Goal: Information Seeking & Learning: Learn about a topic

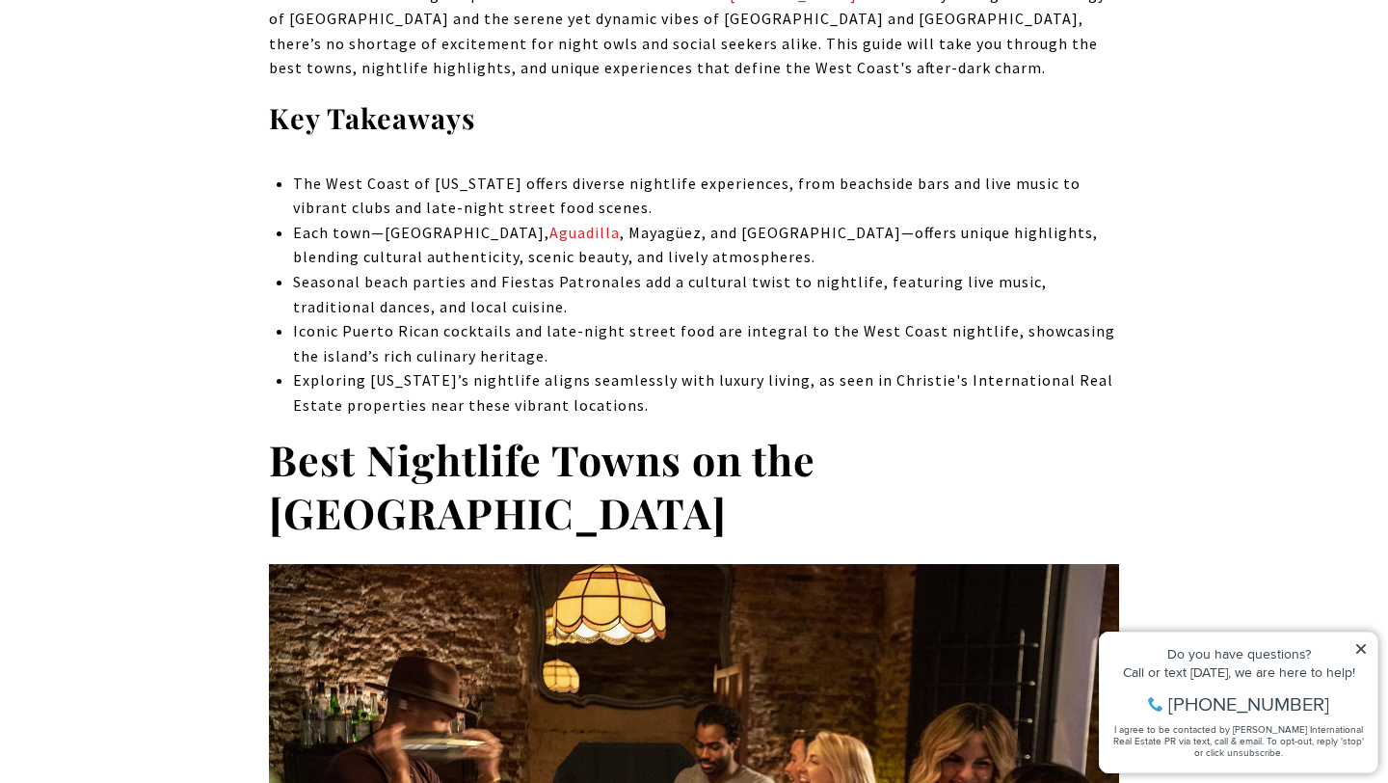
scroll to position [885, 0]
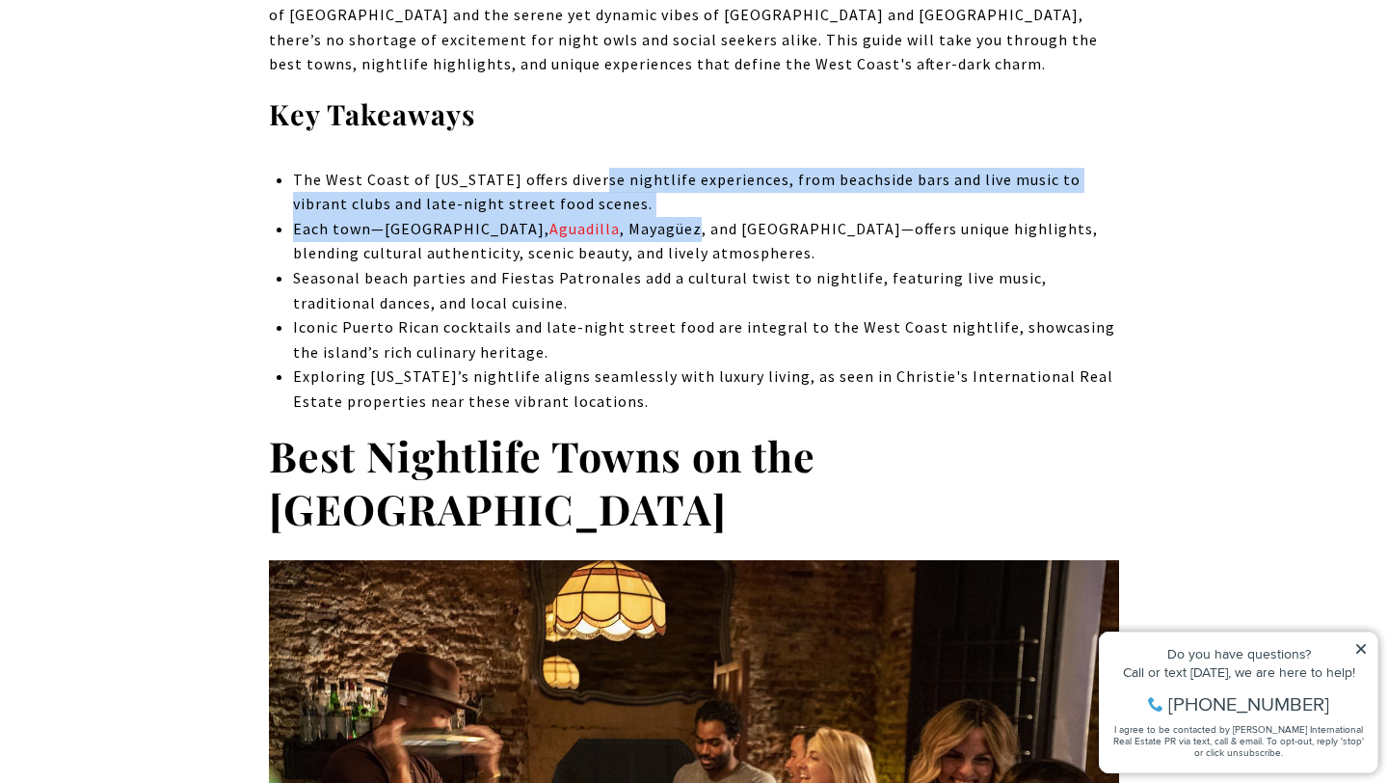
drag, startPoint x: 590, startPoint y: 175, endPoint x: 588, endPoint y: 217, distance: 41.5
click at [589, 218] on ul "The West Coast of [US_STATE] offers diverse nightlife experiences, from beachsi…" at bounding box center [706, 291] width 826 height 247
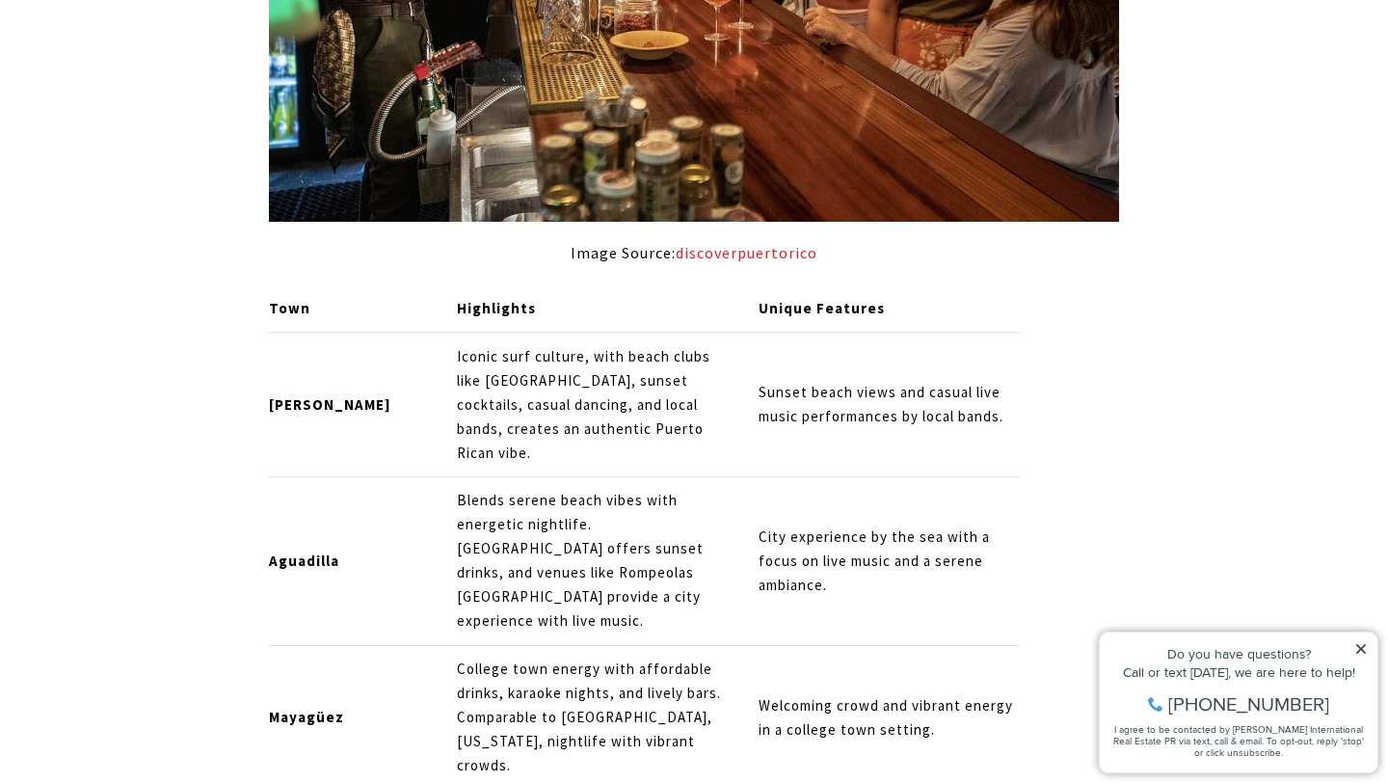
scroll to position [1793, 0]
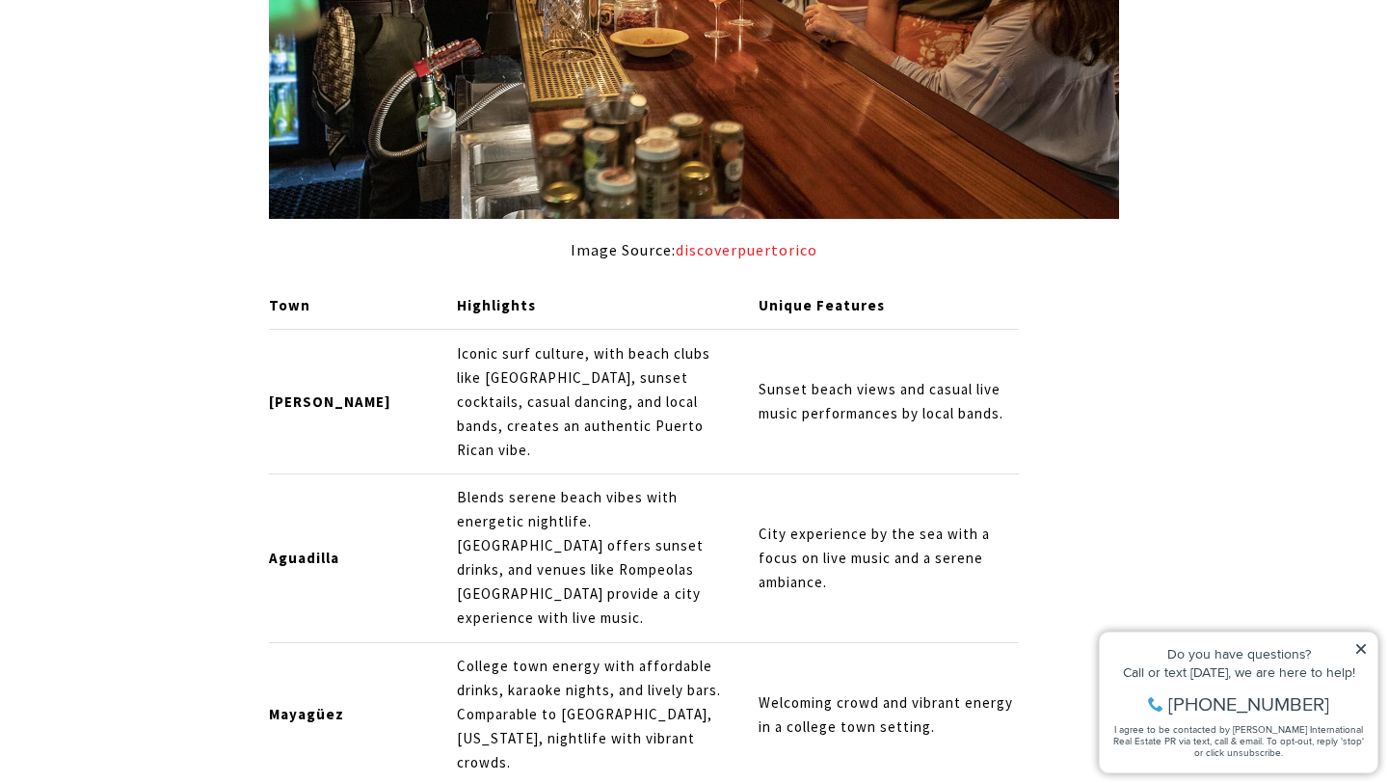
click at [571, 342] on p "Iconic surf culture, with beach clubs like [GEOGRAPHIC_DATA], sunset cocktails,…" at bounding box center [591, 402] width 269 height 120
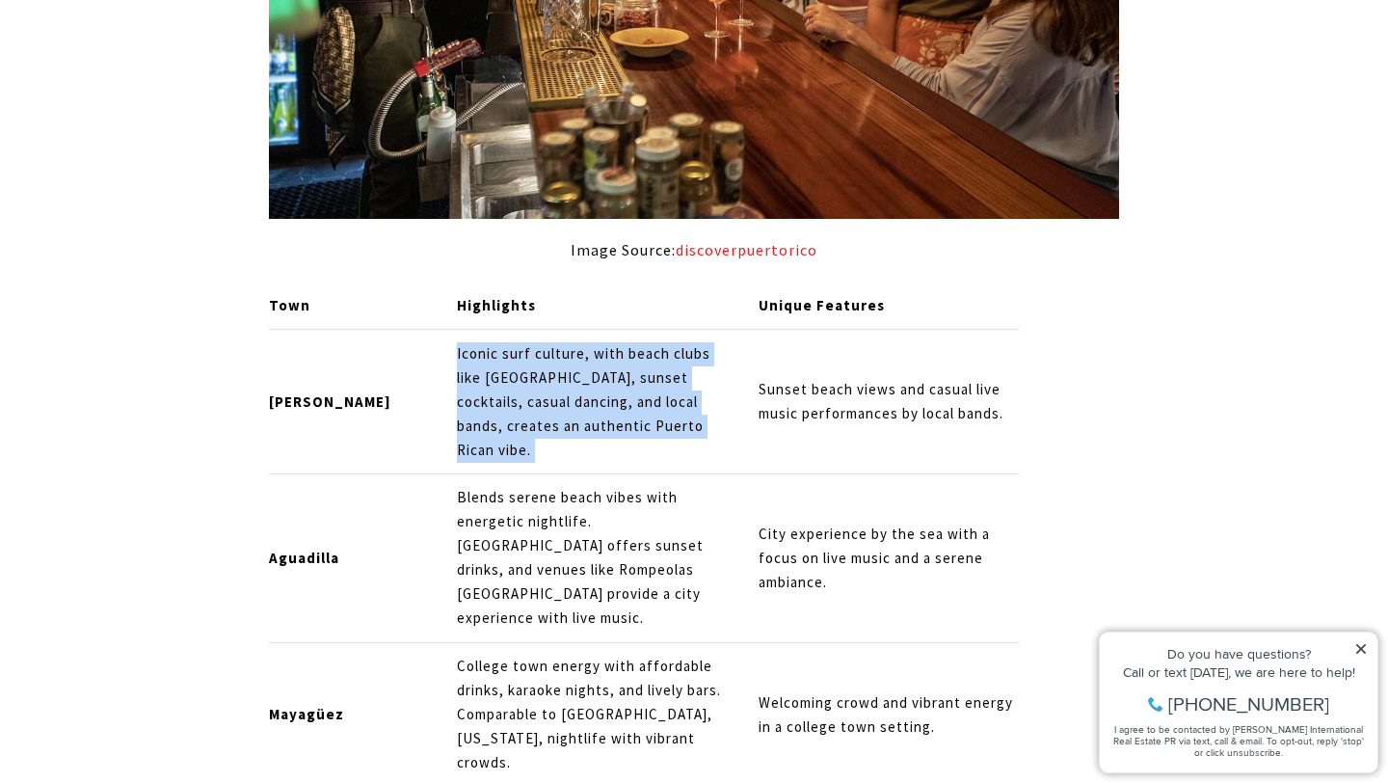
click at [571, 342] on p "Iconic surf culture, with beach clubs like [GEOGRAPHIC_DATA], sunset cocktails,…" at bounding box center [591, 402] width 269 height 120
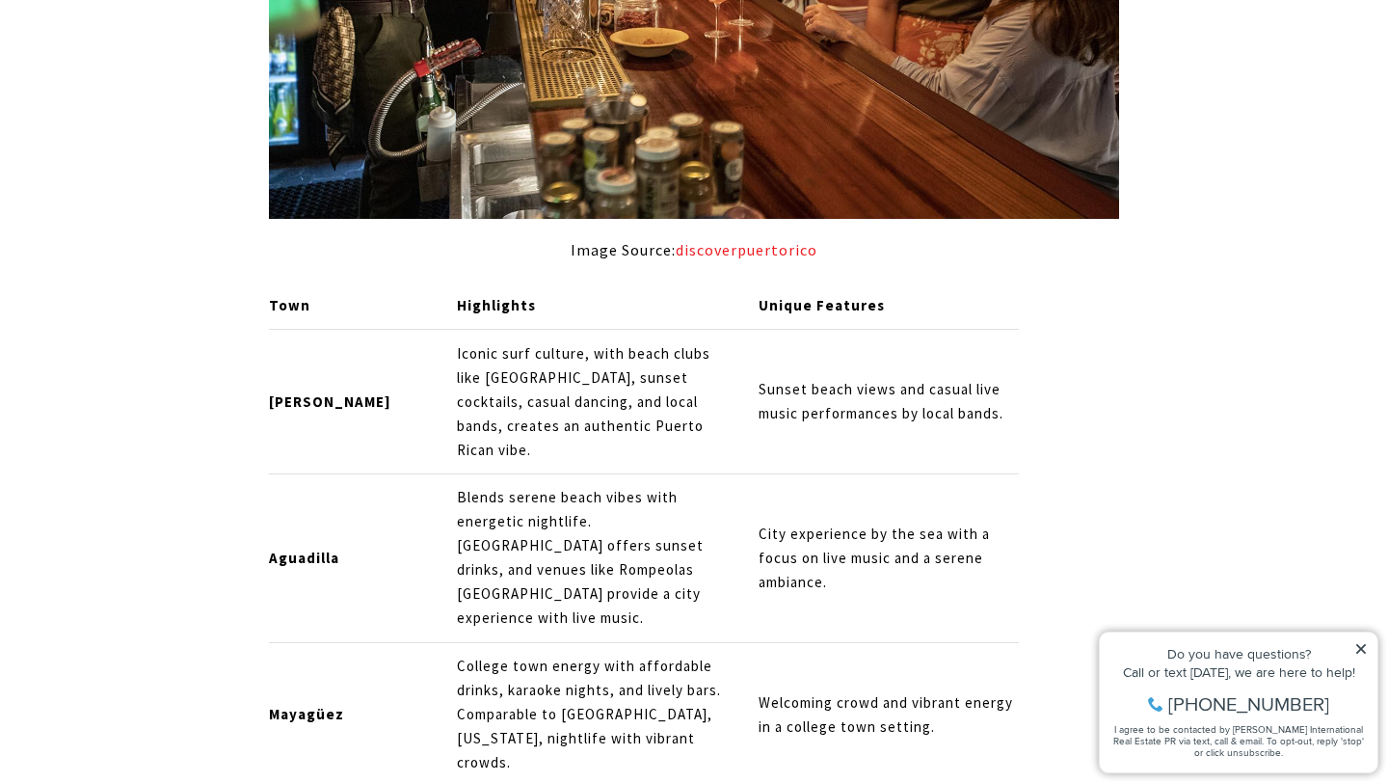
click at [583, 342] on p "Iconic surf culture, with beach clubs like [GEOGRAPHIC_DATA], sunset cocktails,…" at bounding box center [591, 402] width 269 height 120
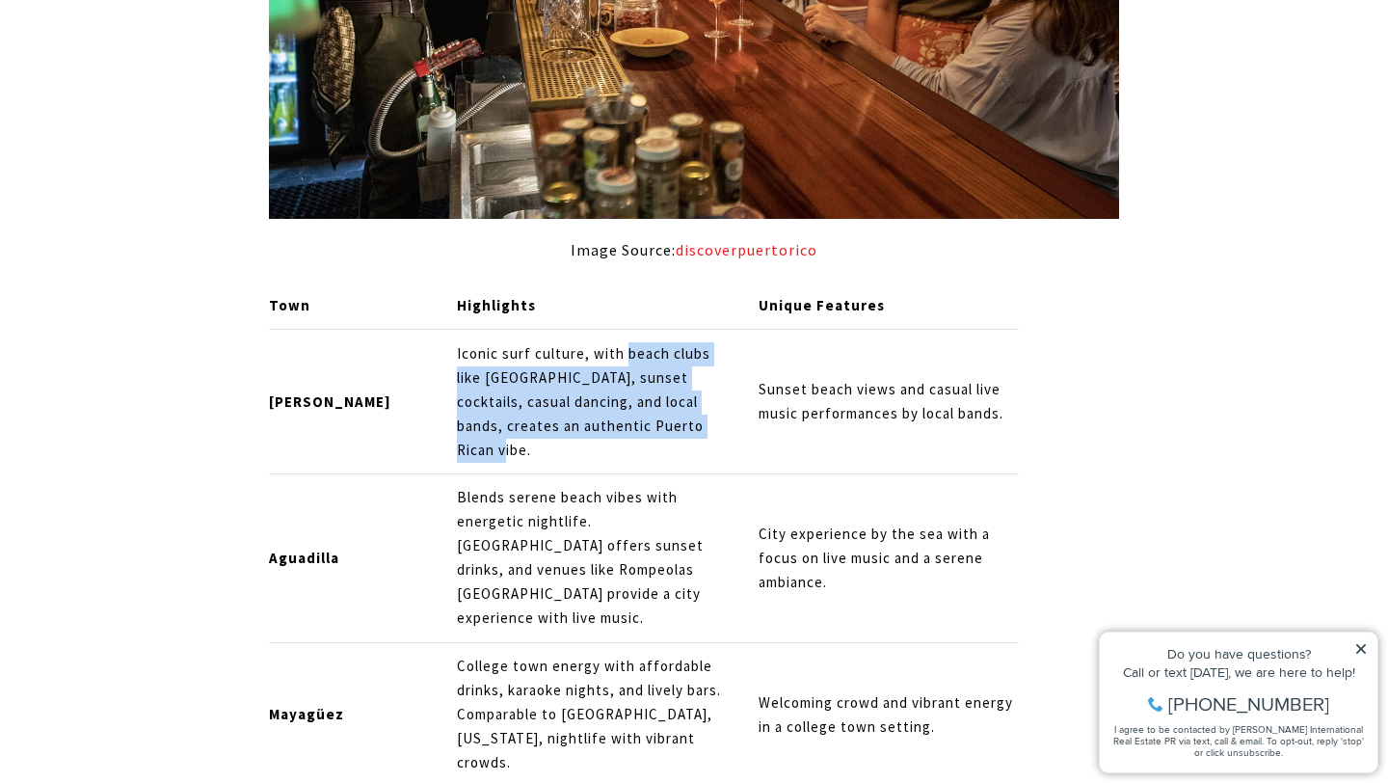
drag, startPoint x: 583, startPoint y: 289, endPoint x: 601, endPoint y: 364, distance: 77.4
click at [601, 364] on p "Iconic surf culture, with beach clubs like [GEOGRAPHIC_DATA], sunset cocktails,…" at bounding box center [591, 402] width 269 height 120
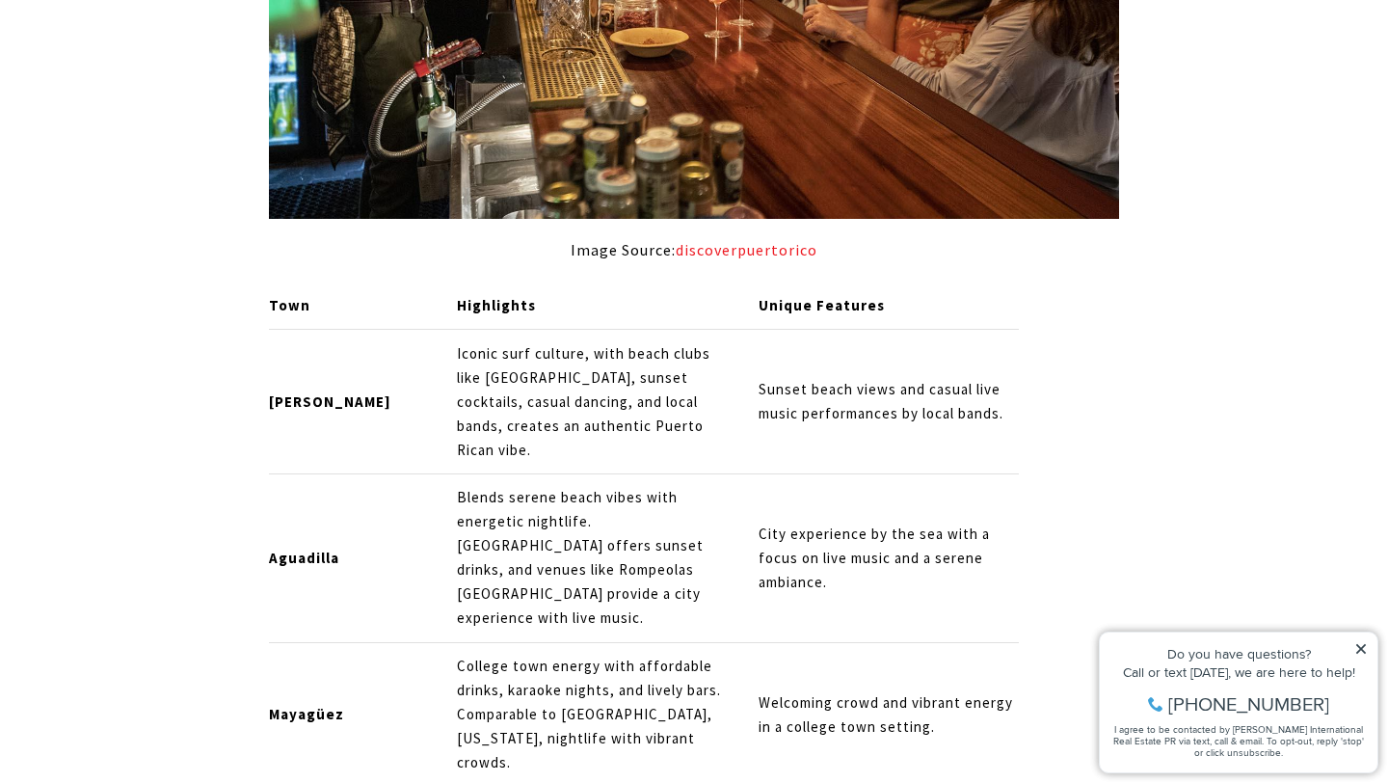
click at [758, 378] on p "Sunset beach views and casual live music performances by local bands." at bounding box center [888, 402] width 261 height 48
drag, startPoint x: 651, startPoint y: 323, endPoint x: 651, endPoint y: 357, distance: 33.7
click at [651, 357] on p "Iconic surf culture, with beach clubs like [GEOGRAPHIC_DATA], sunset cocktails,…" at bounding box center [591, 402] width 269 height 120
click at [758, 378] on p "Sunset beach views and casual live music performances by local bands." at bounding box center [888, 402] width 261 height 48
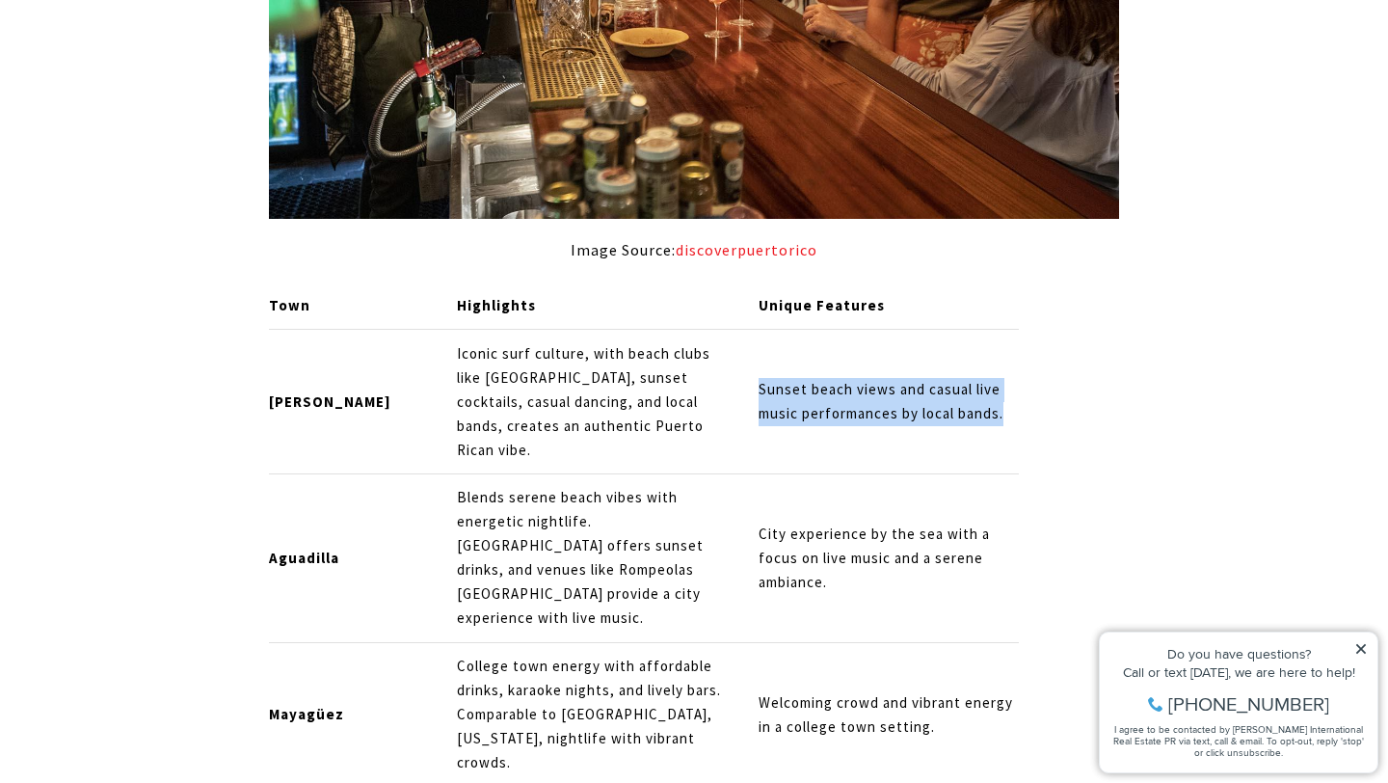
click at [758, 378] on p "Sunset beach views and casual live music performances by local bands." at bounding box center [888, 402] width 261 height 48
drag, startPoint x: 732, startPoint y: 328, endPoint x: 816, endPoint y: 333, distance: 84.0
click at [816, 378] on p "Sunset beach views and casual live music performances by local bands." at bounding box center [888, 402] width 261 height 48
click at [779, 378] on p "Sunset beach views and casual live music performances by local bands." at bounding box center [888, 402] width 261 height 48
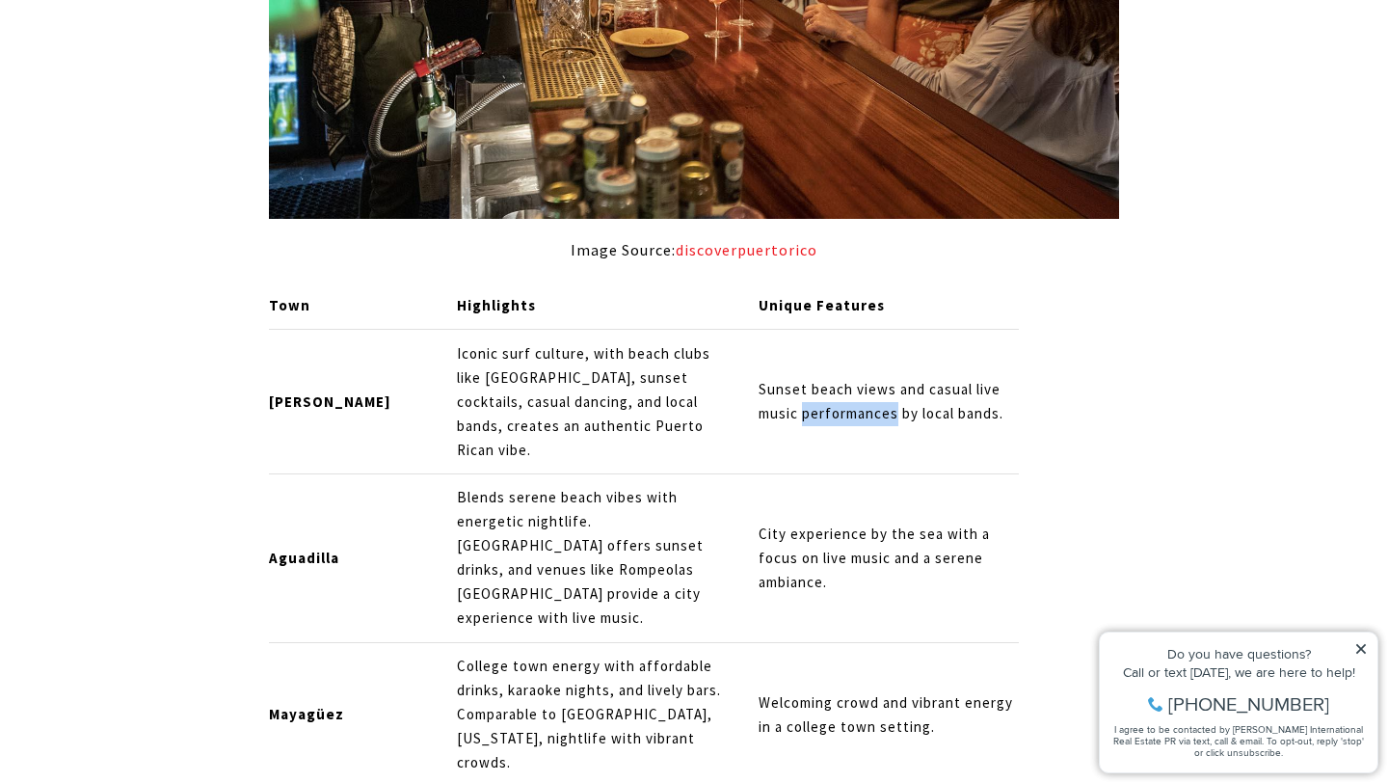
click at [779, 378] on p "Sunset beach views and casual live music performances by local bands." at bounding box center [888, 402] width 261 height 48
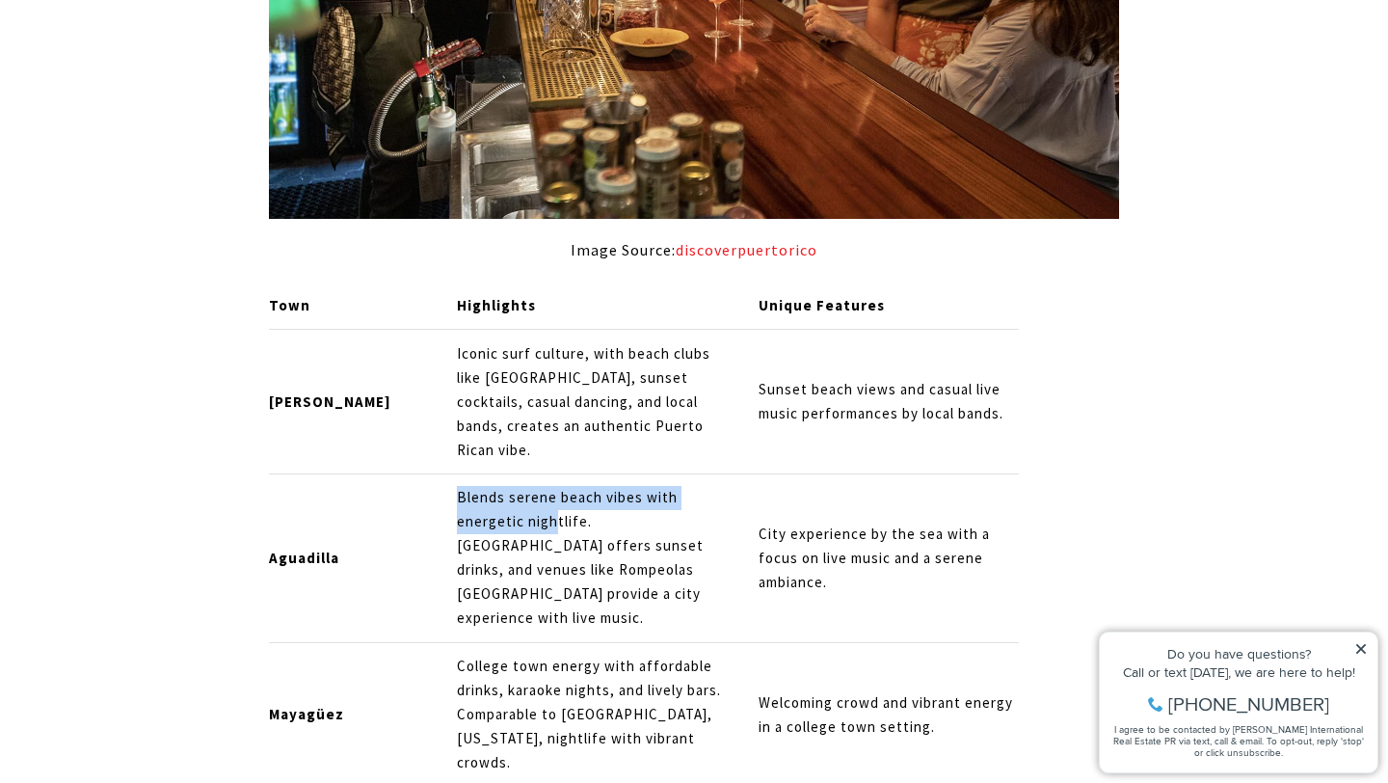
drag, startPoint x: 376, startPoint y: 425, endPoint x: 419, endPoint y: 434, distance: 44.2
click at [441, 473] on td "Blends serene beach vibes with energetic nightlife. [GEOGRAPHIC_DATA] offers su…" at bounding box center [592, 557] width 302 height 169
click at [457, 486] on p "Blends serene beach vibes with energetic nightlife. [GEOGRAPHIC_DATA] offers su…" at bounding box center [591, 558] width 269 height 145
drag, startPoint x: 428, startPoint y: 413, endPoint x: 518, endPoint y: 432, distance: 92.4
click at [518, 486] on p "Blends serene beach vibes with energetic nightlife. [GEOGRAPHIC_DATA] offers su…" at bounding box center [591, 558] width 269 height 145
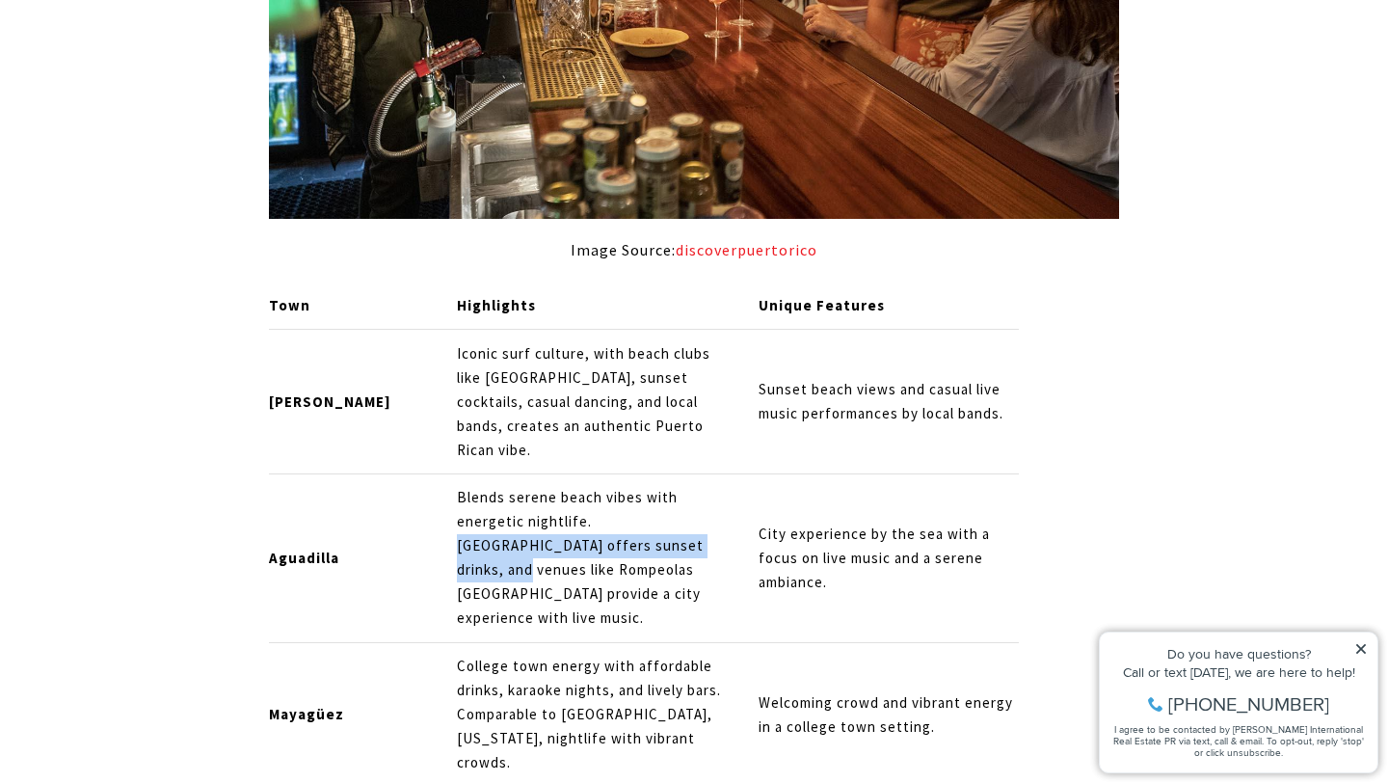
drag, startPoint x: 461, startPoint y: 433, endPoint x: 473, endPoint y: 478, distance: 47.0
click at [473, 486] on p "Blends serene beach vibes with energetic nightlife. [GEOGRAPHIC_DATA] offers su…" at bounding box center [591, 558] width 269 height 145
click at [470, 486] on p "Blends serene beach vibes with energetic nightlife. [GEOGRAPHIC_DATA] offers su…" at bounding box center [591, 558] width 269 height 145
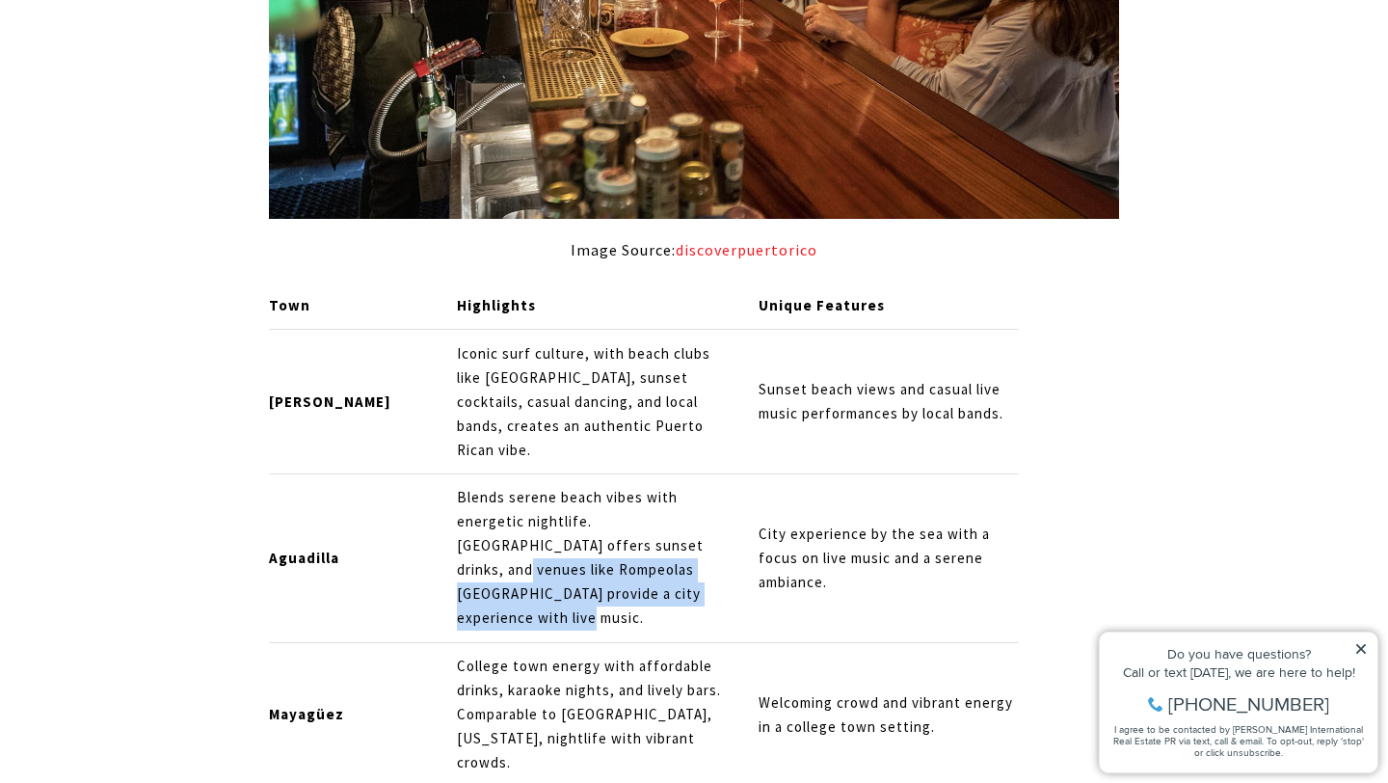
drag, startPoint x: 470, startPoint y: 472, endPoint x: 477, endPoint y: 511, distance: 39.1
click at [477, 511] on p "Blends serene beach vibes with energetic nightlife. [GEOGRAPHIC_DATA] offers su…" at bounding box center [591, 558] width 269 height 145
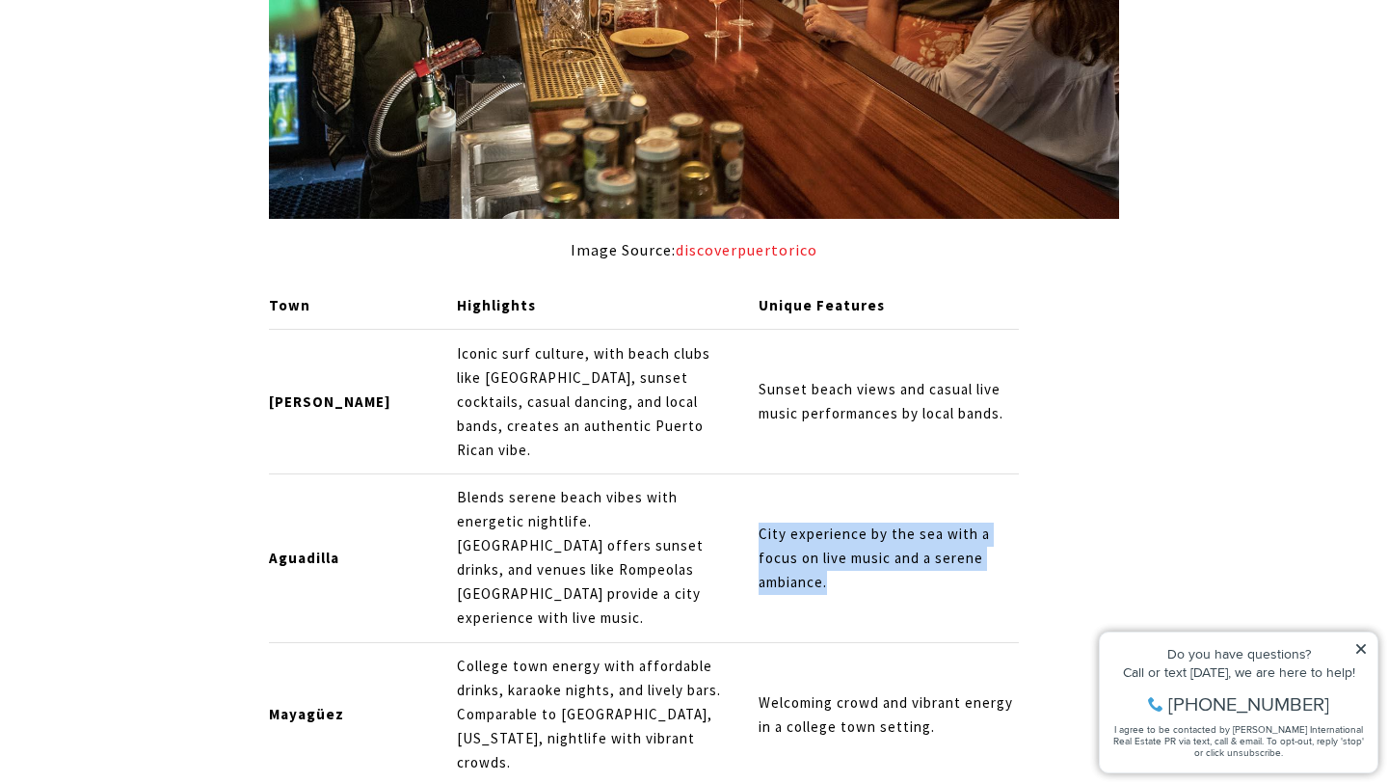
drag, startPoint x: 710, startPoint y: 464, endPoint x: 748, endPoint y: 502, distance: 53.8
click at [748, 502] on td "City experience by the sea with a focus on live music and a serene ambiance." at bounding box center [880, 557] width 277 height 169
click at [578, 654] on p "College town energy with affordable drinks, karaoke nights, and lively bars. Co…" at bounding box center [591, 714] width 269 height 120
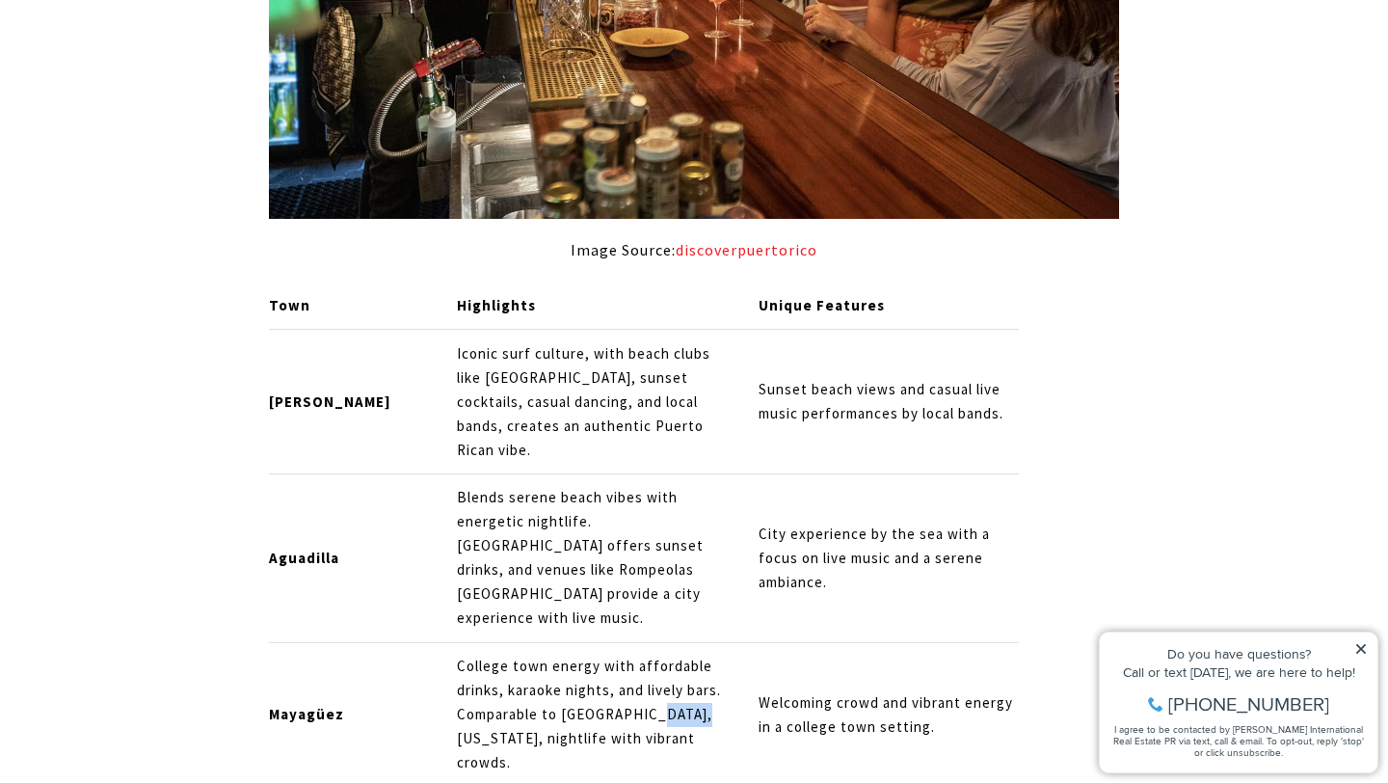
click at [578, 654] on p "College town energy with affordable drinks, karaoke nights, and lively bars. Co…" at bounding box center [591, 714] width 269 height 120
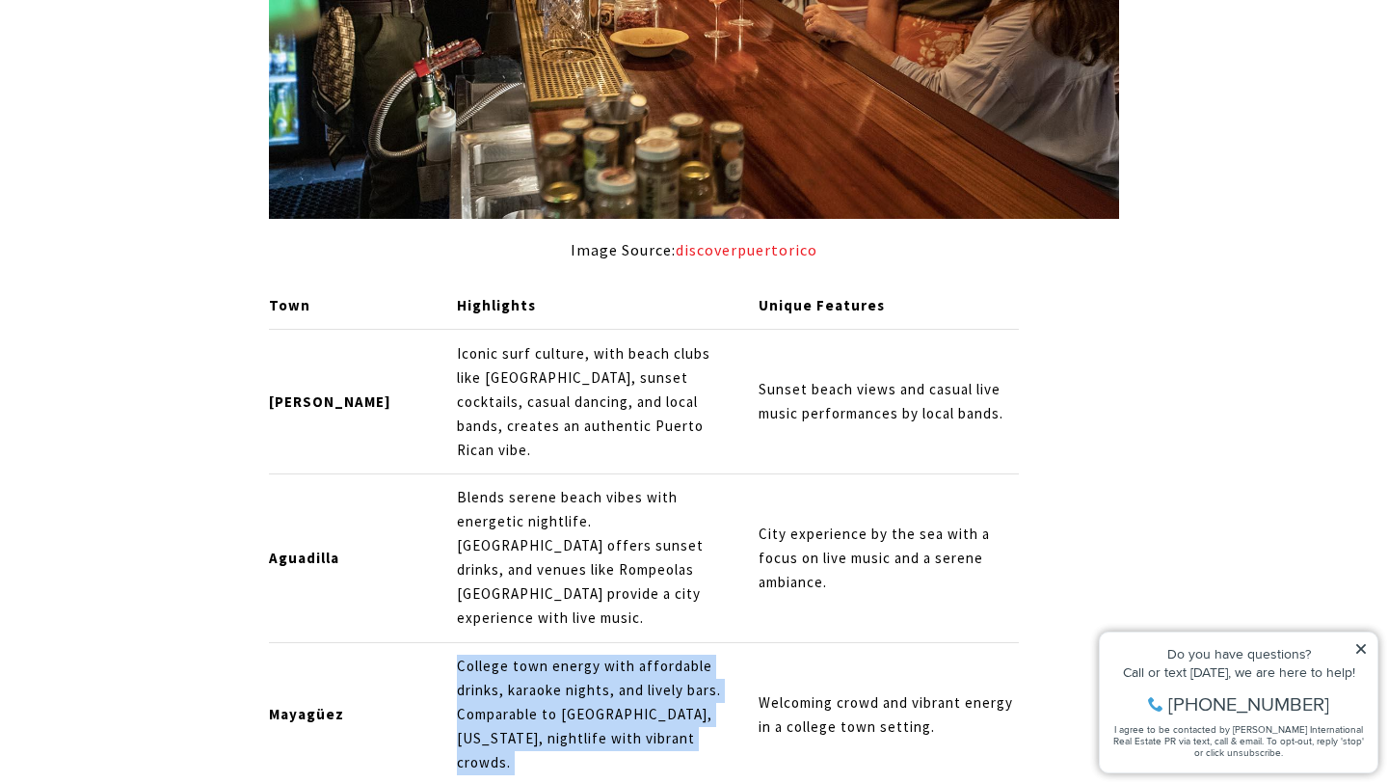
click at [578, 654] on p "College town energy with affordable drinks, karaoke nights, and lively bars. Co…" at bounding box center [591, 714] width 269 height 120
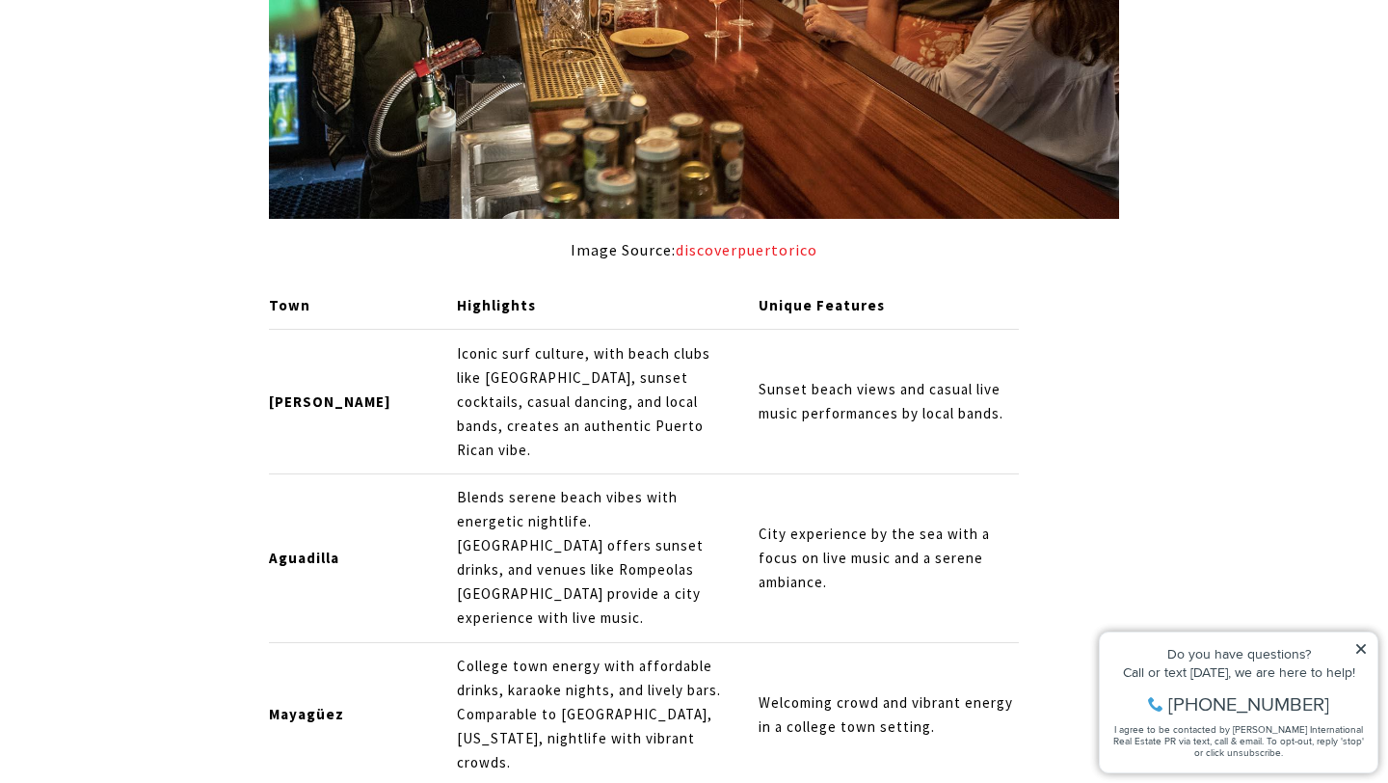
click at [772, 691] on p "Welcoming crowd and vibrant energy in a college town setting." at bounding box center [888, 715] width 261 height 48
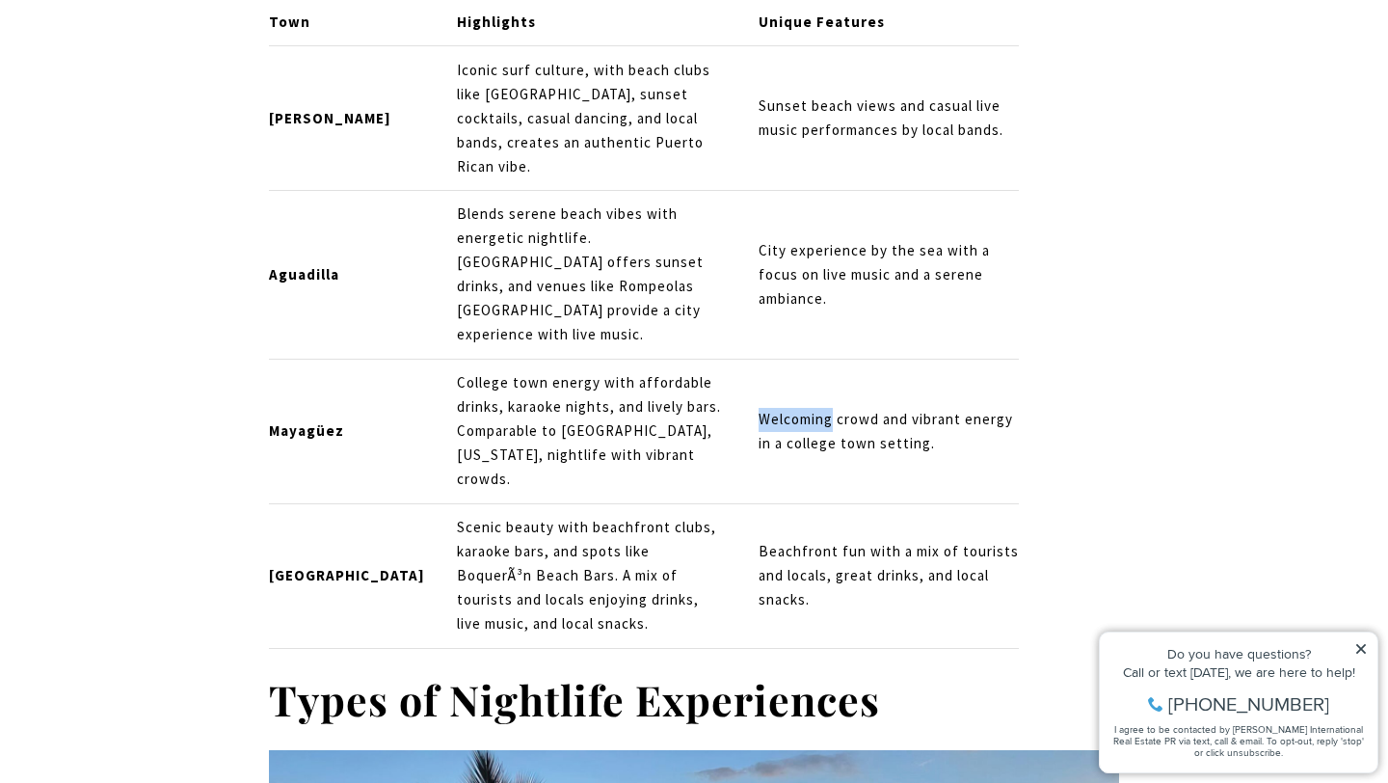
scroll to position [2078, 0]
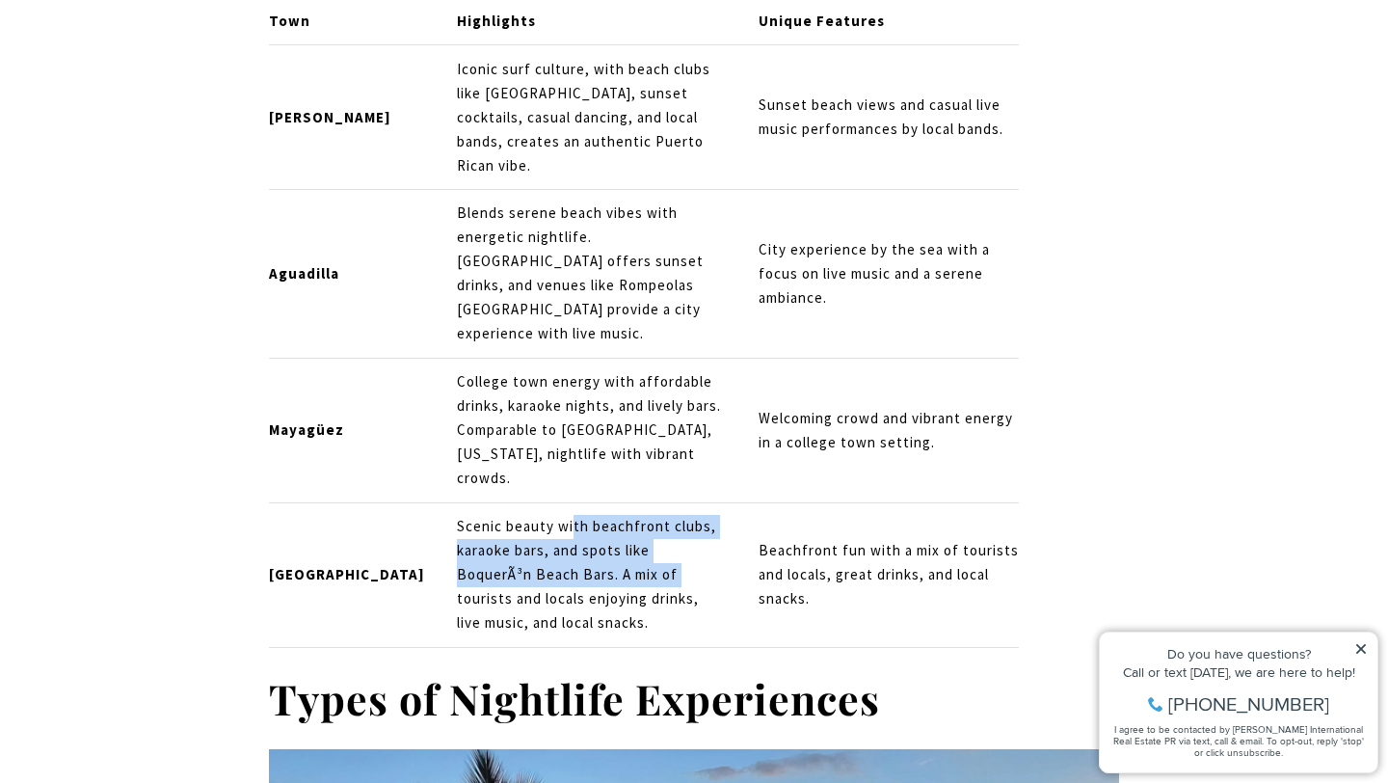
drag, startPoint x: 506, startPoint y: 389, endPoint x: 526, endPoint y: 435, distance: 49.6
click at [527, 515] on p "Scenic beauty with beachfront clubs, karaoke bars, and spots like BoquerÃ³n Bea…" at bounding box center [591, 575] width 269 height 120
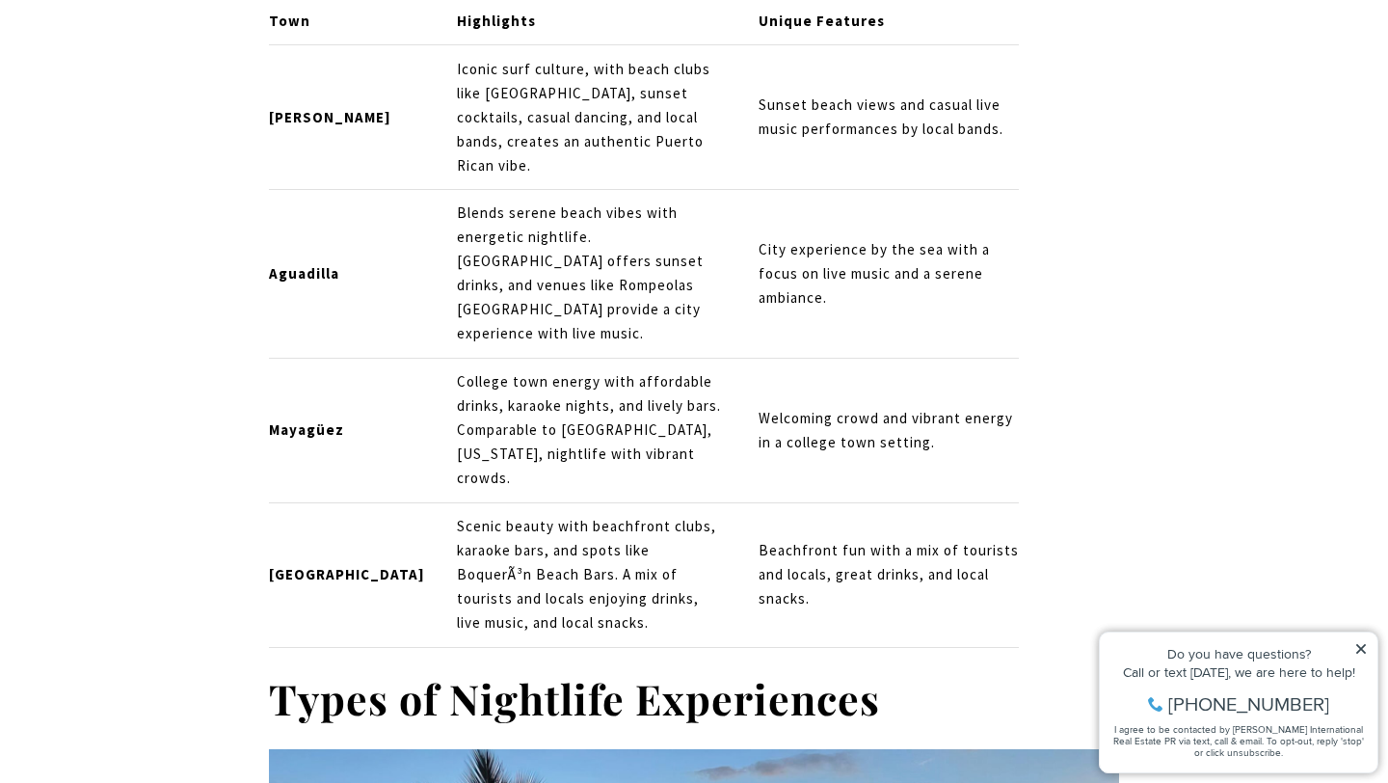
click at [457, 515] on p "Scenic beauty with beachfront clubs, karaoke bars, and spots like BoquerÃ³n Bea…" at bounding box center [591, 575] width 269 height 120
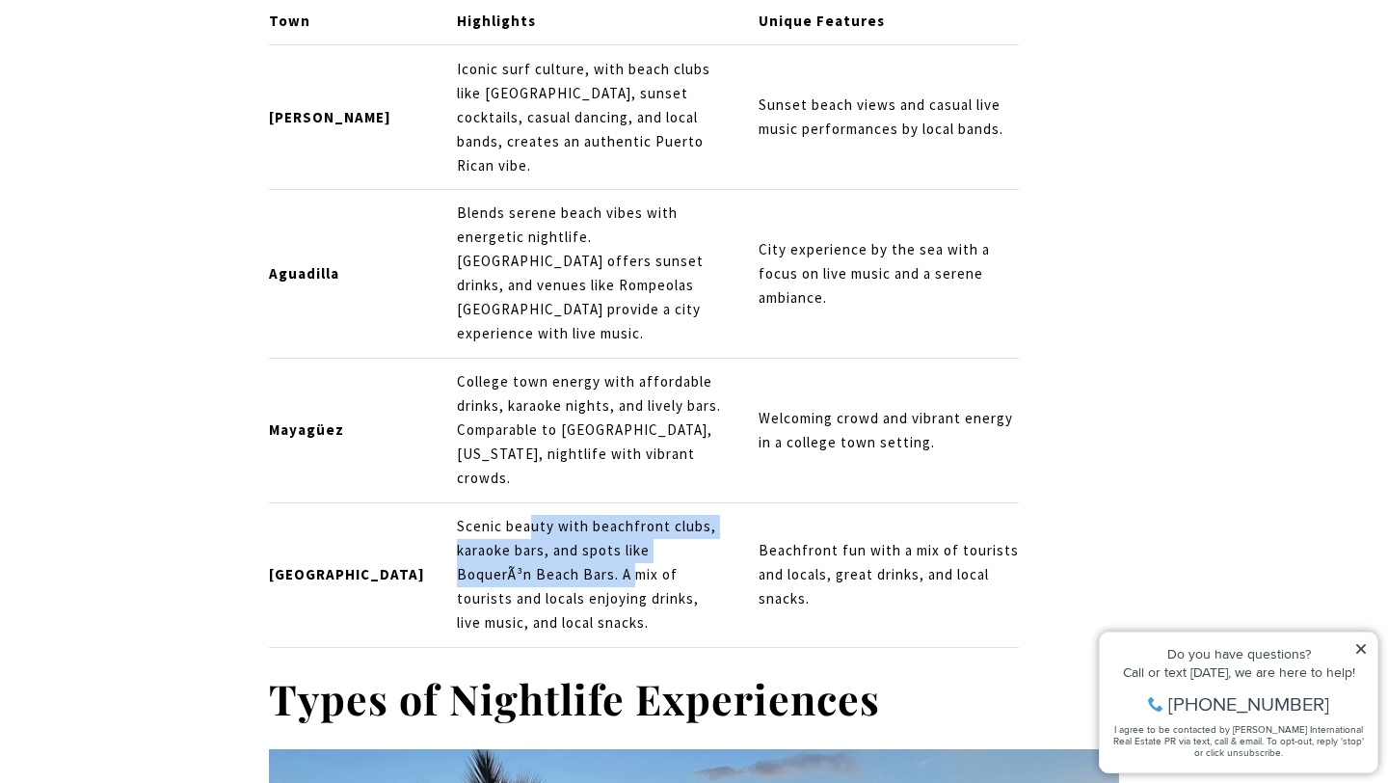
drag, startPoint x: 461, startPoint y: 396, endPoint x: 480, endPoint y: 452, distance: 59.1
click at [480, 515] on p "Scenic beauty with beachfront clubs, karaoke bars, and spots like BoquerÃ³n Bea…" at bounding box center [591, 575] width 269 height 120
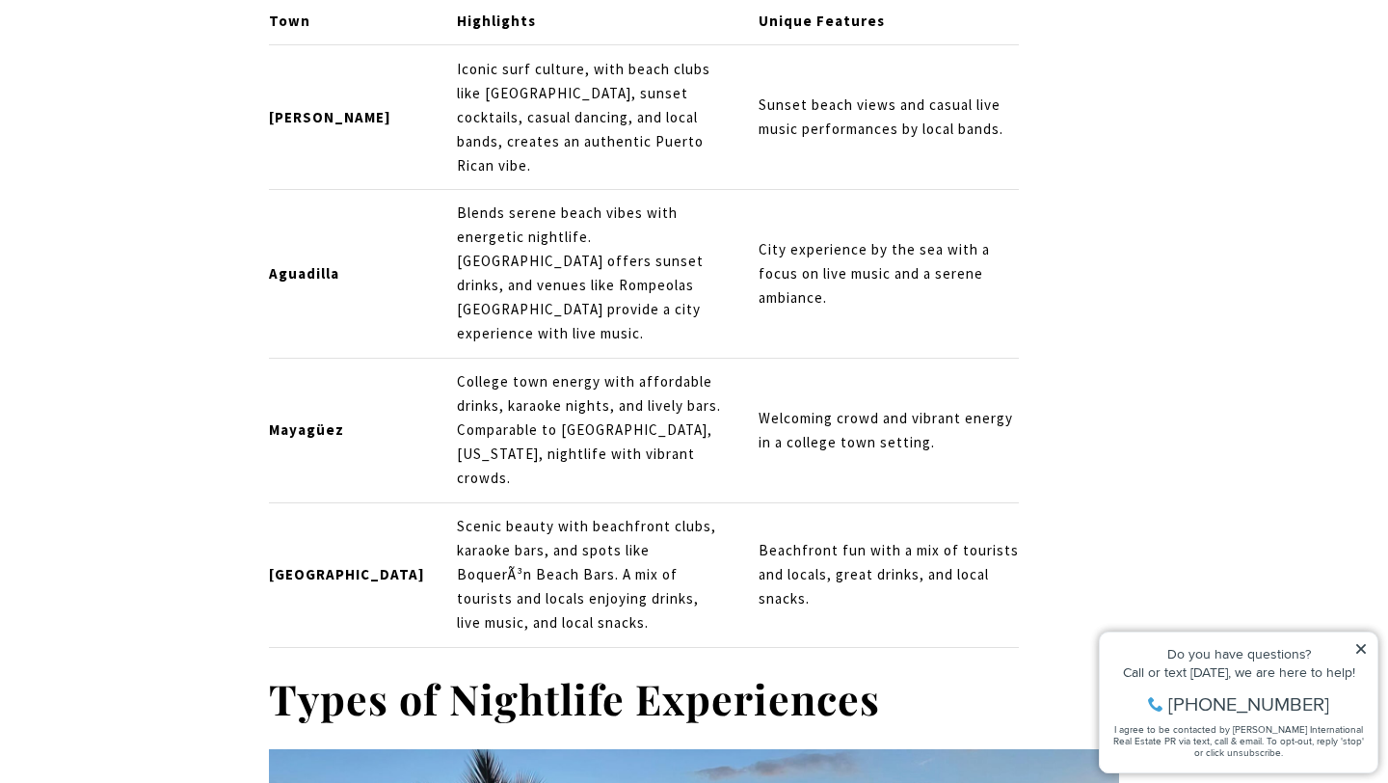
click at [517, 515] on p "Scenic beauty with beachfront clubs, karaoke bars, and spots like BoquerÃ³n Bea…" at bounding box center [591, 575] width 269 height 120
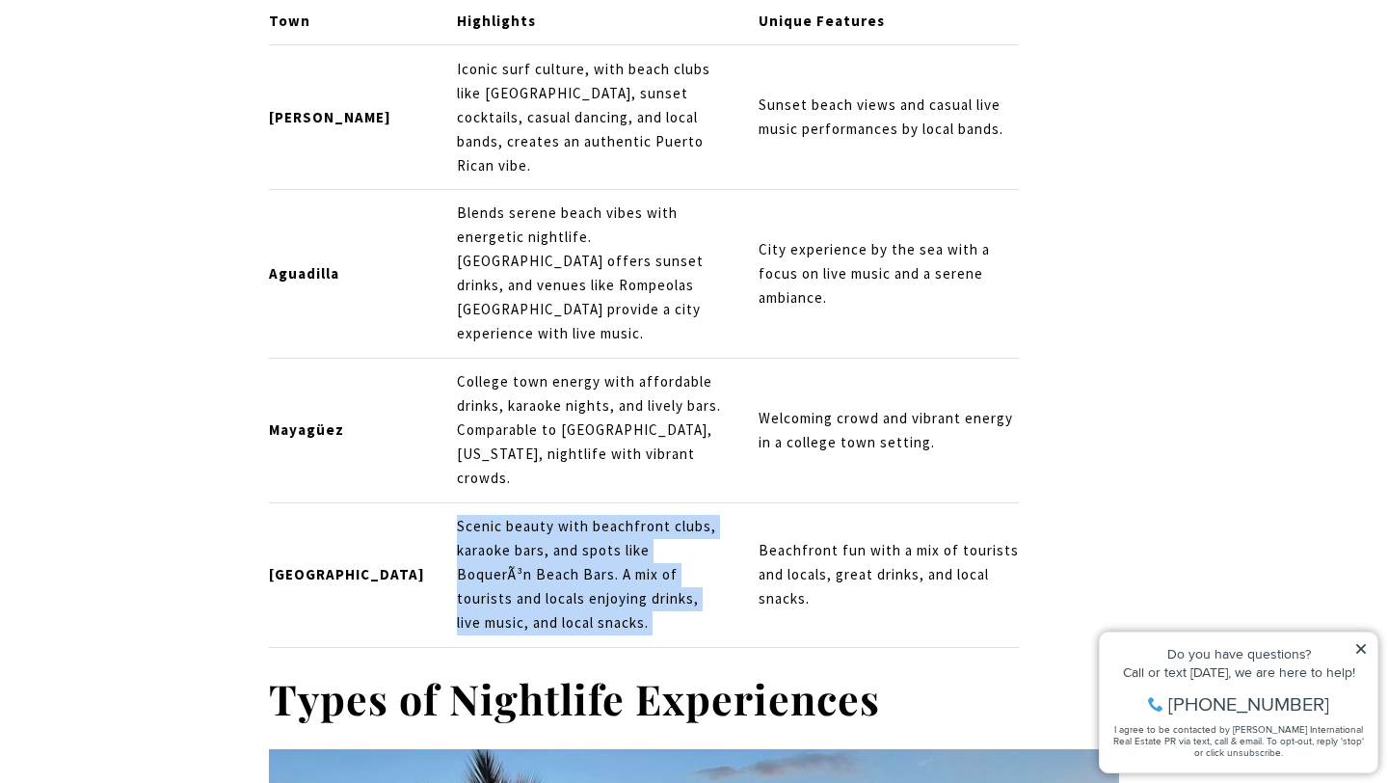
click at [517, 515] on p "Scenic beauty with beachfront clubs, karaoke bars, and spots like BoquerÃ³n Bea…" at bounding box center [591, 575] width 269 height 120
click at [467, 515] on p "Scenic beauty with beachfront clubs, karaoke bars, and spots like BoquerÃ³n Bea…" at bounding box center [591, 575] width 269 height 120
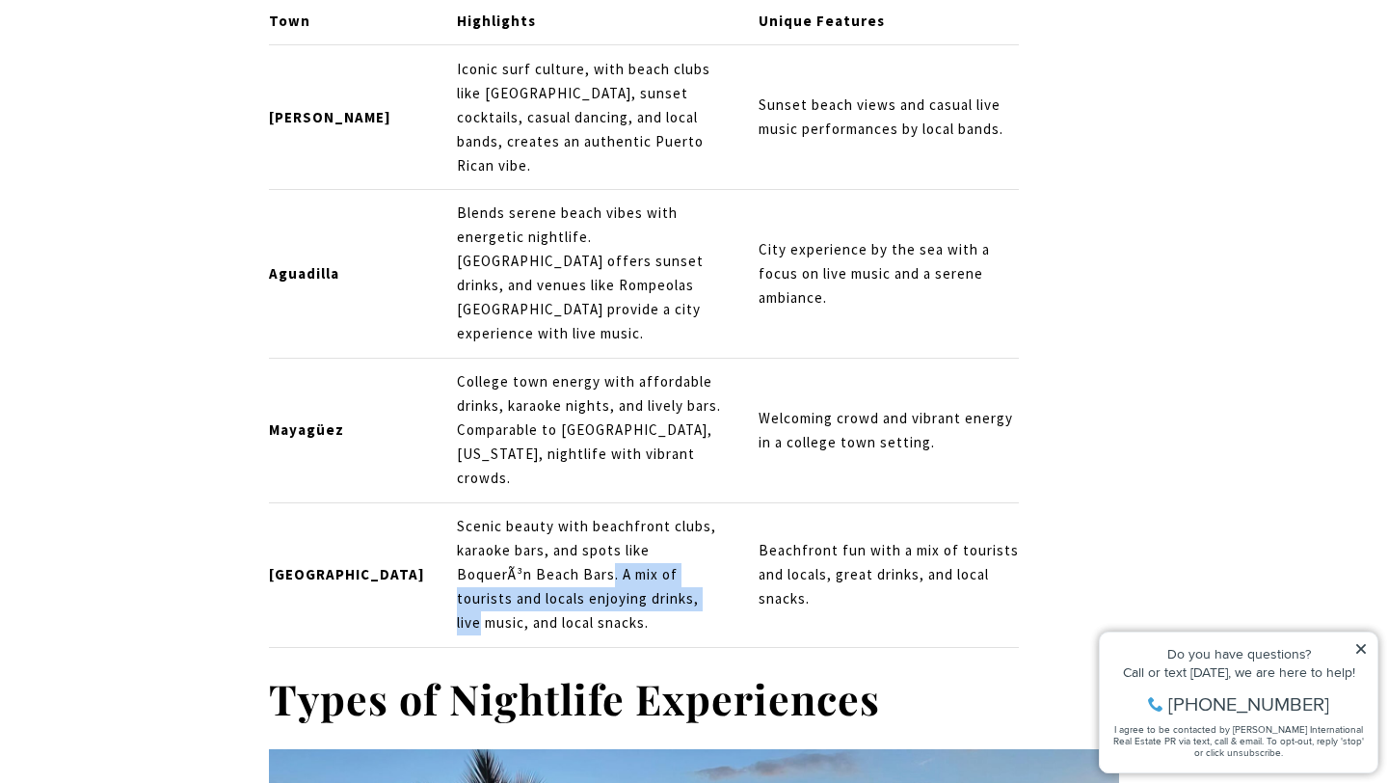
drag, startPoint x: 467, startPoint y: 452, endPoint x: 507, endPoint y: 481, distance: 49.0
click at [507, 515] on p "Scenic beauty with beachfront clubs, karaoke bars, and spots like BoquerÃ³n Bea…" at bounding box center [591, 575] width 269 height 120
click at [457, 515] on p "Scenic beauty with beachfront clubs, karaoke bars, and spots like BoquerÃ³n Bea…" at bounding box center [591, 575] width 269 height 120
drag, startPoint x: 446, startPoint y: 476, endPoint x: 460, endPoint y: 506, distance: 32.8
click at [460, 515] on p "Scenic beauty with beachfront clubs, karaoke bars, and spots like BoquerÃ³n Bea…" at bounding box center [591, 575] width 269 height 120
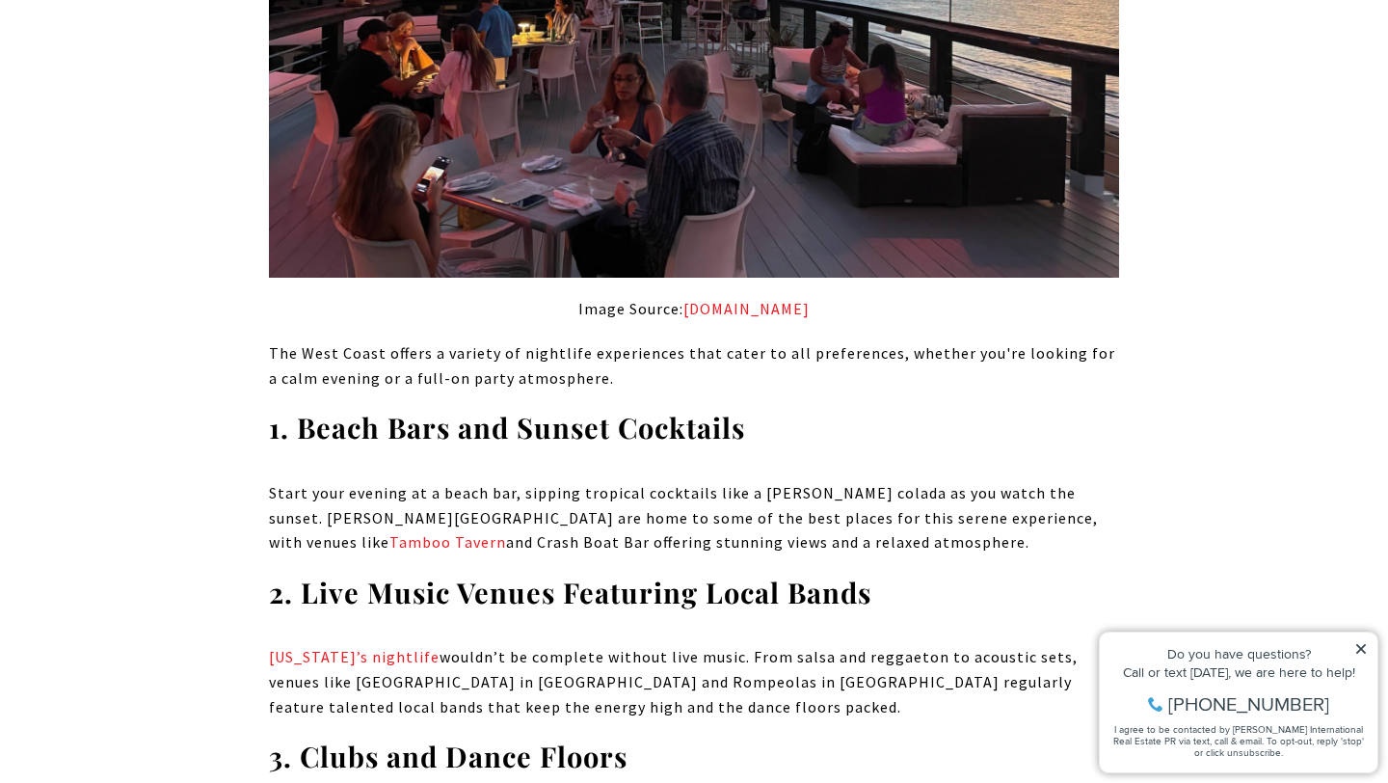
scroll to position [3374, 0]
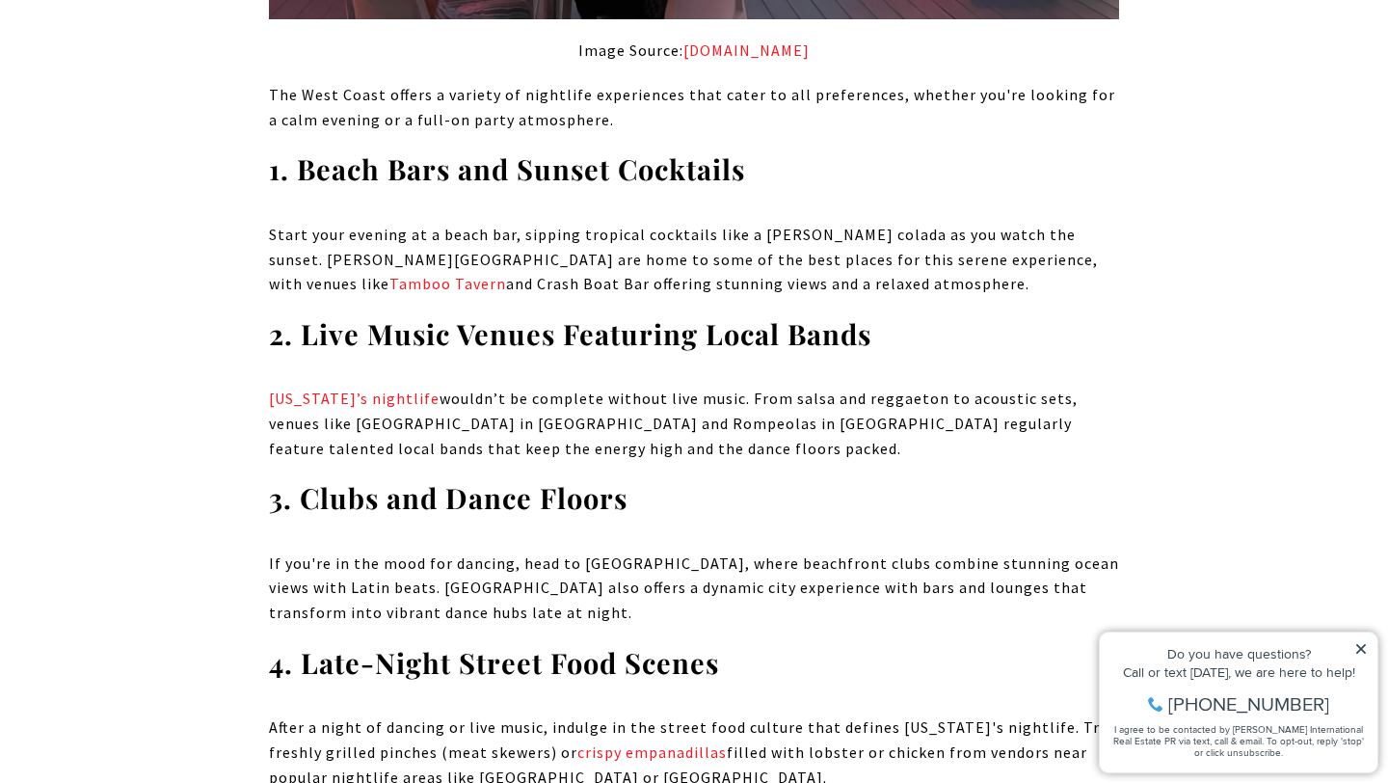
click at [505, 551] on p "If you're in the mood for dancing, head to [GEOGRAPHIC_DATA], where beachfront …" at bounding box center [694, 588] width 850 height 74
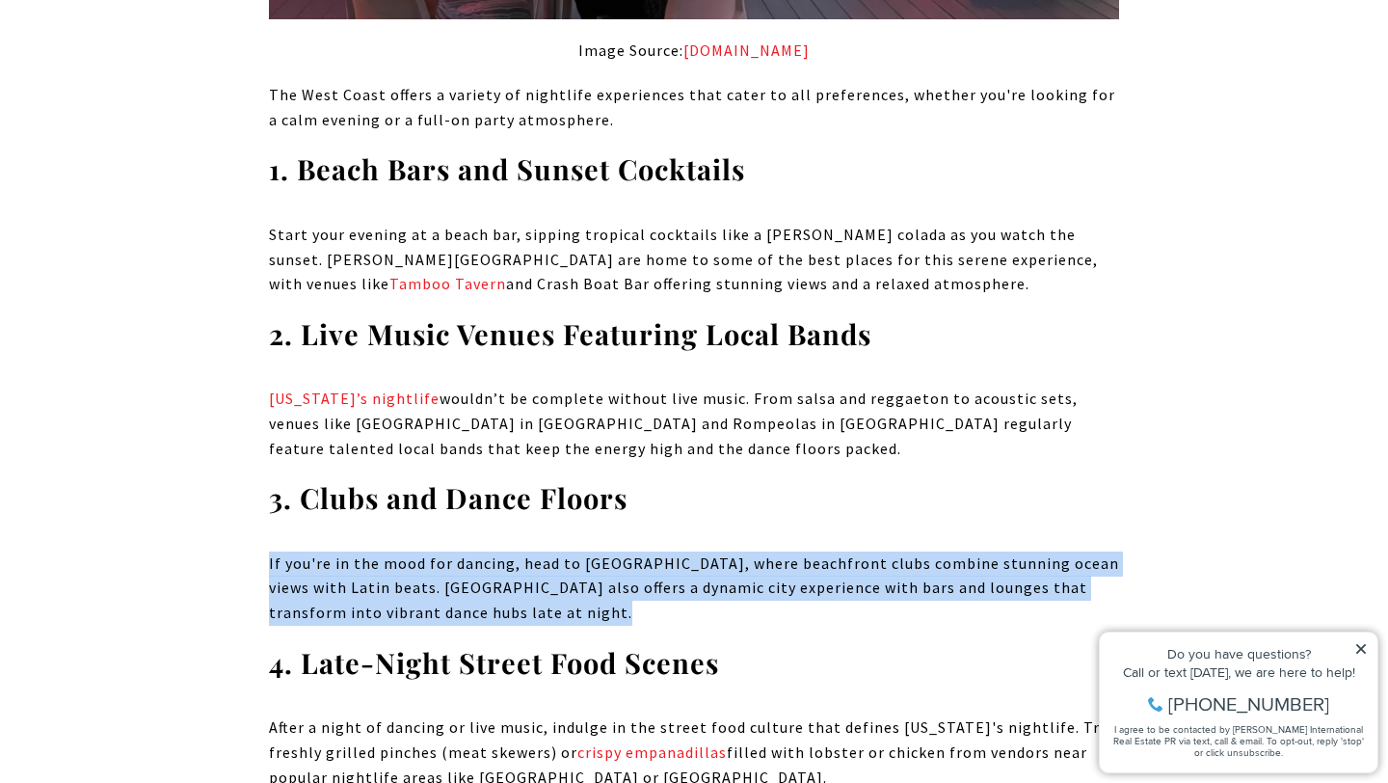
click at [505, 551] on p "If you're in the mood for dancing, head to [GEOGRAPHIC_DATA], where beachfront …" at bounding box center [694, 588] width 850 height 74
click at [755, 551] on p "If you're in the mood for dancing, head to [GEOGRAPHIC_DATA], where beachfront …" at bounding box center [694, 588] width 850 height 74
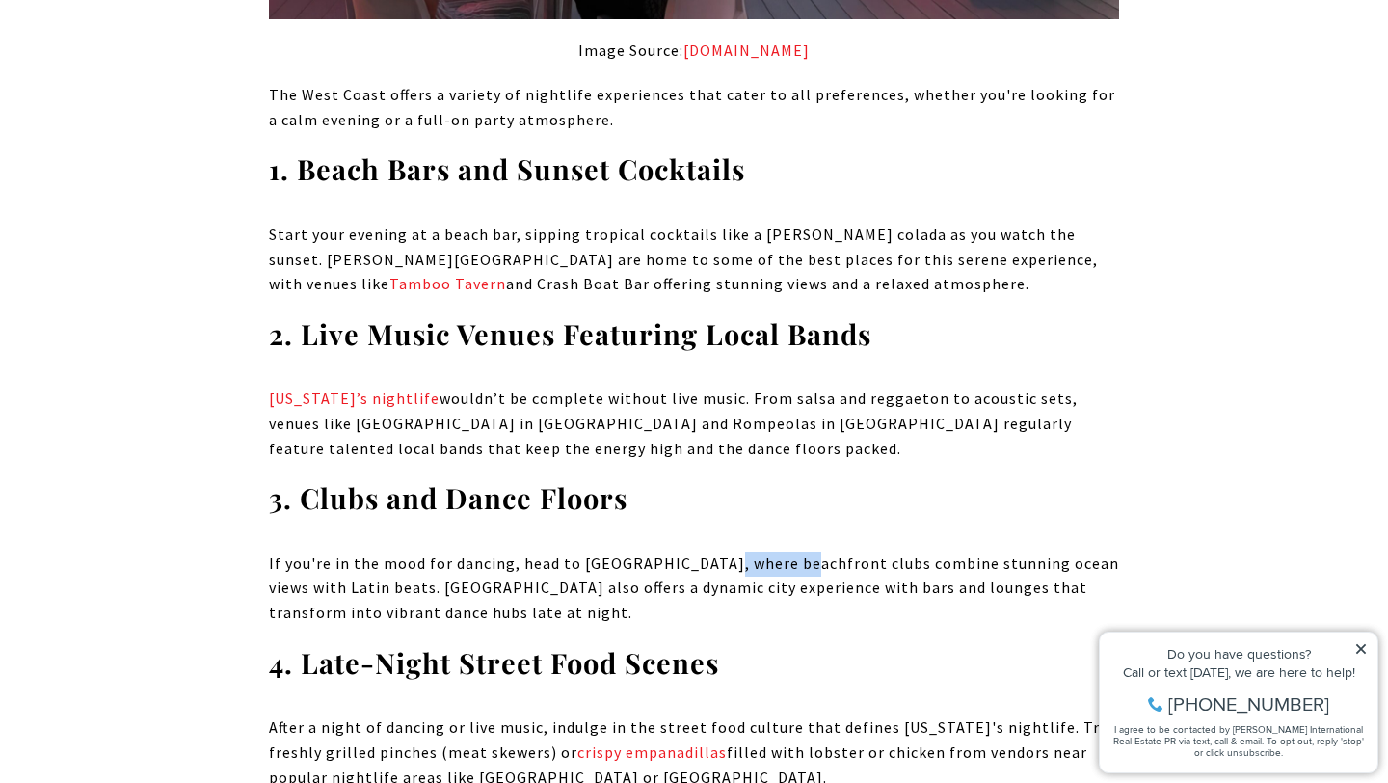
click at [755, 551] on p "If you're in the mood for dancing, head to [GEOGRAPHIC_DATA], where beachfront …" at bounding box center [694, 588] width 850 height 74
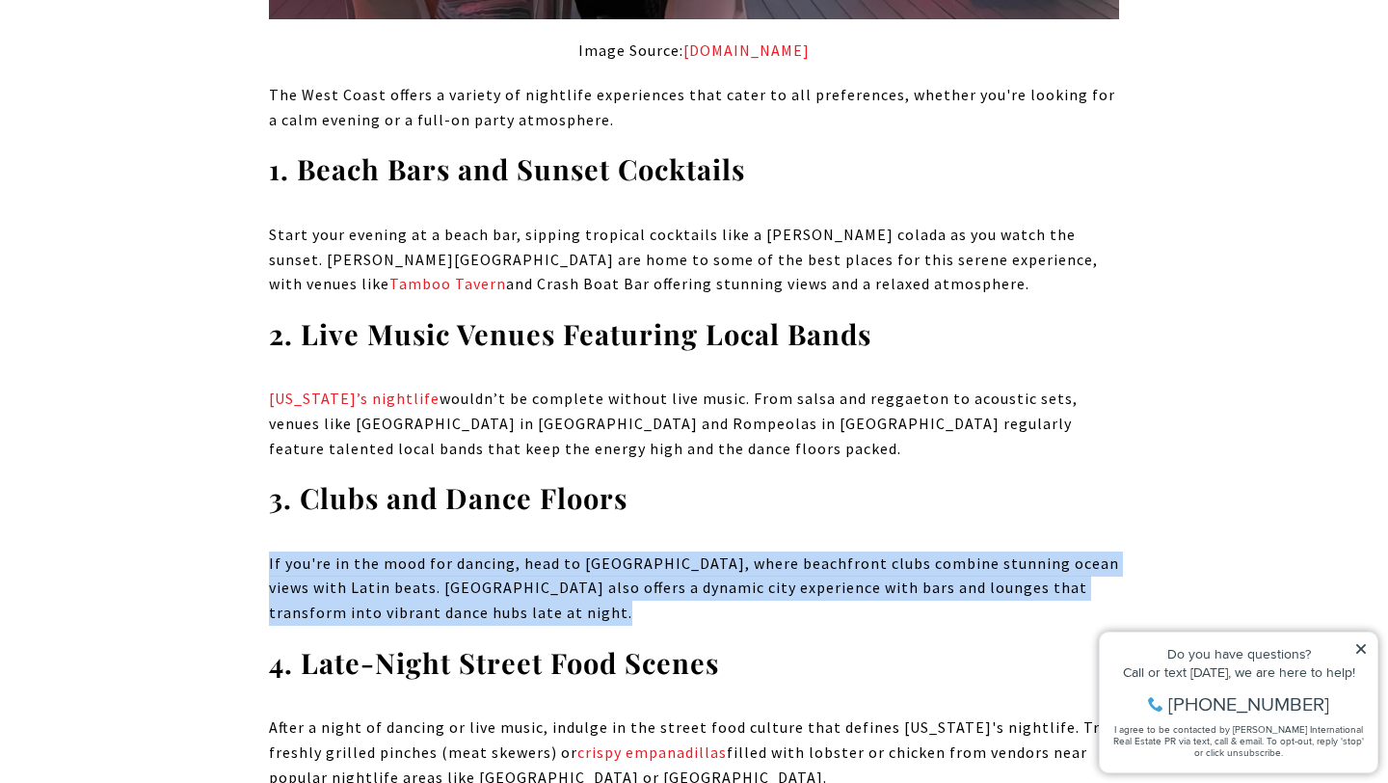
click at [755, 551] on p "If you're in the mood for dancing, head to [GEOGRAPHIC_DATA], where beachfront …" at bounding box center [694, 588] width 850 height 74
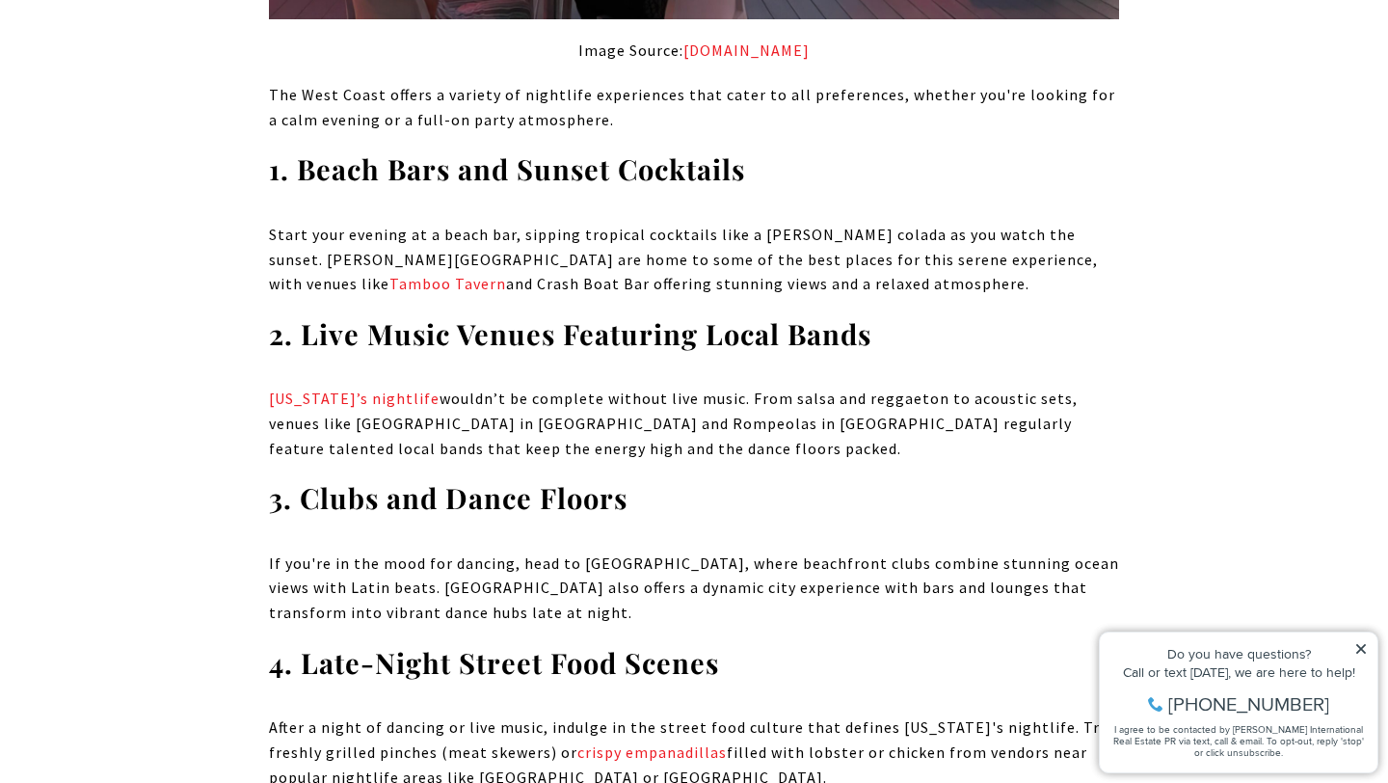
click at [487, 551] on p "If you're in the mood for dancing, head to [GEOGRAPHIC_DATA], where beachfront …" at bounding box center [694, 588] width 850 height 74
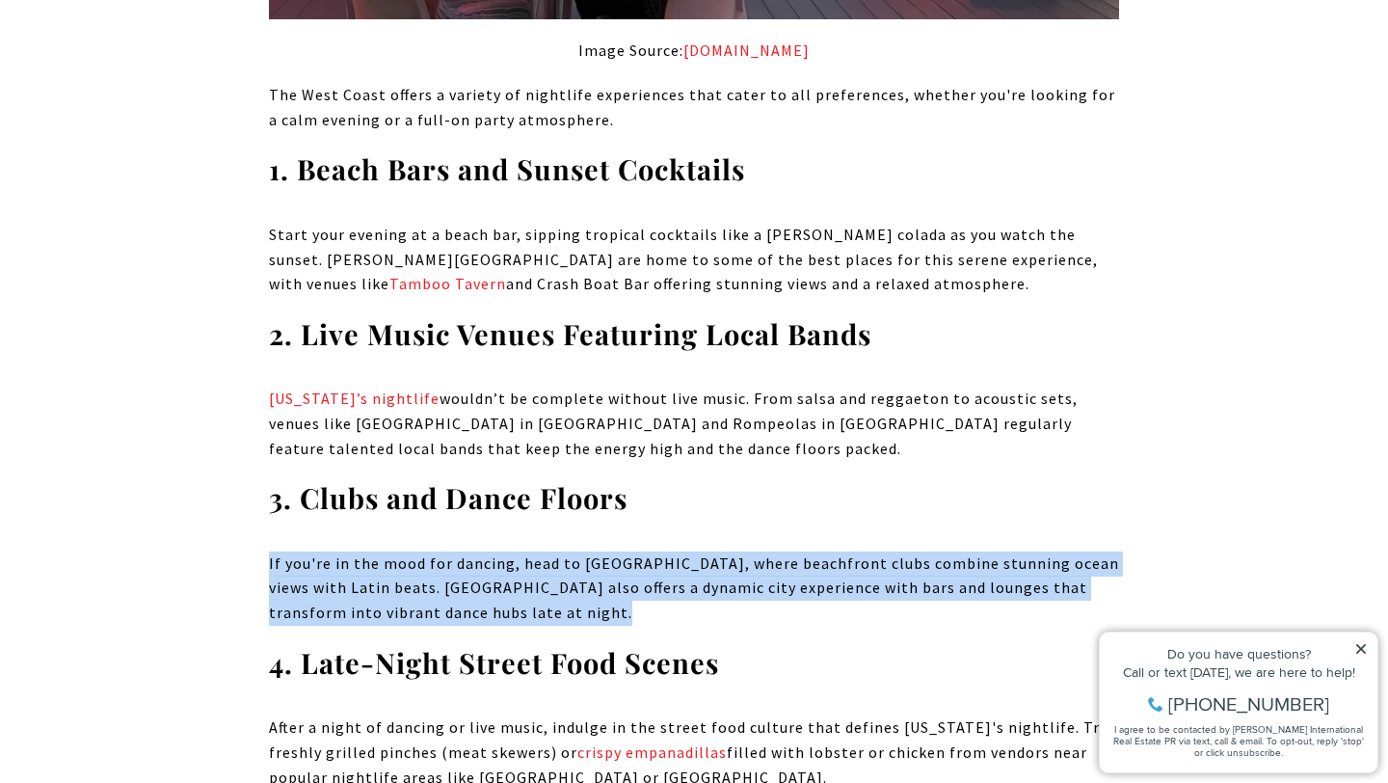
drag, startPoint x: 487, startPoint y: 463, endPoint x: 487, endPoint y: 474, distance: 11.6
click at [487, 551] on p "If you're in the mood for dancing, head to [GEOGRAPHIC_DATA], where beachfront …" at bounding box center [694, 588] width 850 height 74
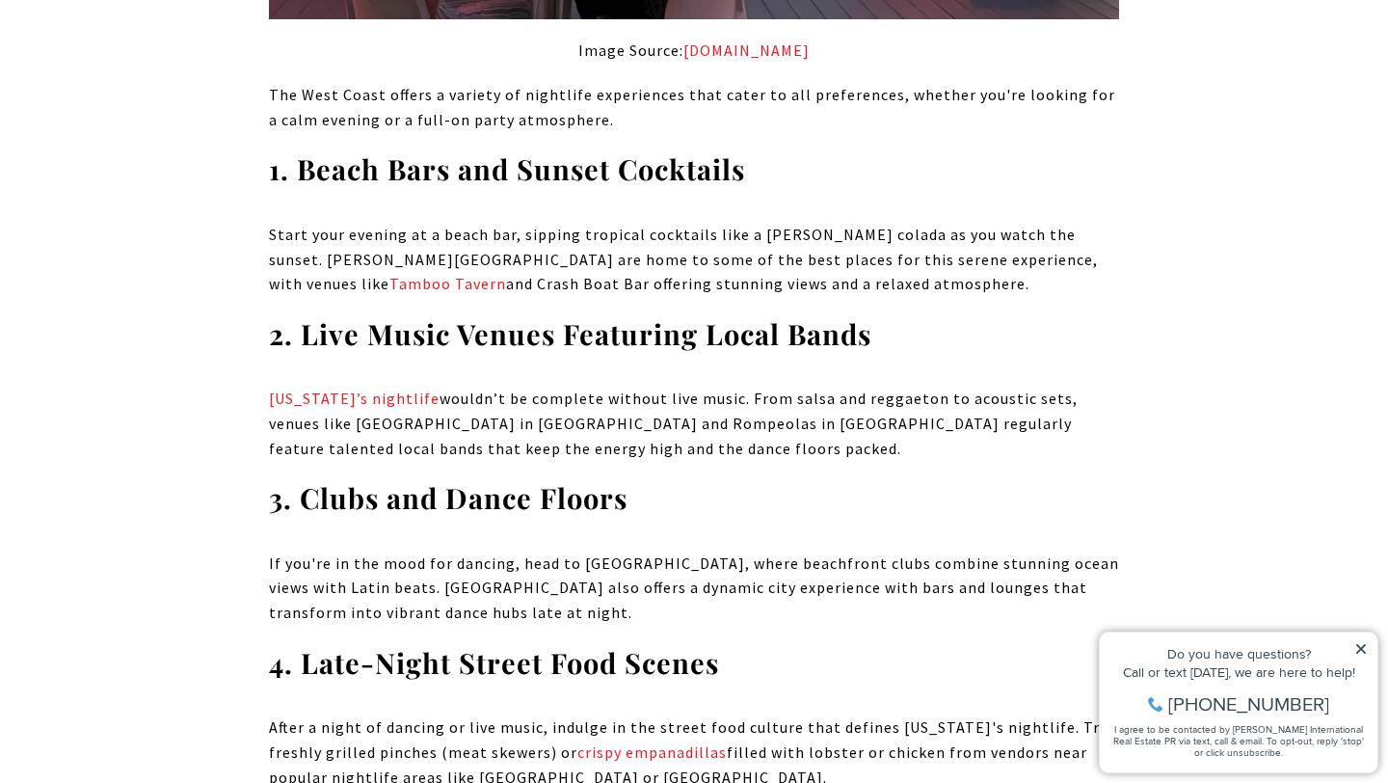
click at [468, 551] on p "If you're in the mood for dancing, head to [GEOGRAPHIC_DATA], where beachfront …" at bounding box center [694, 588] width 850 height 74
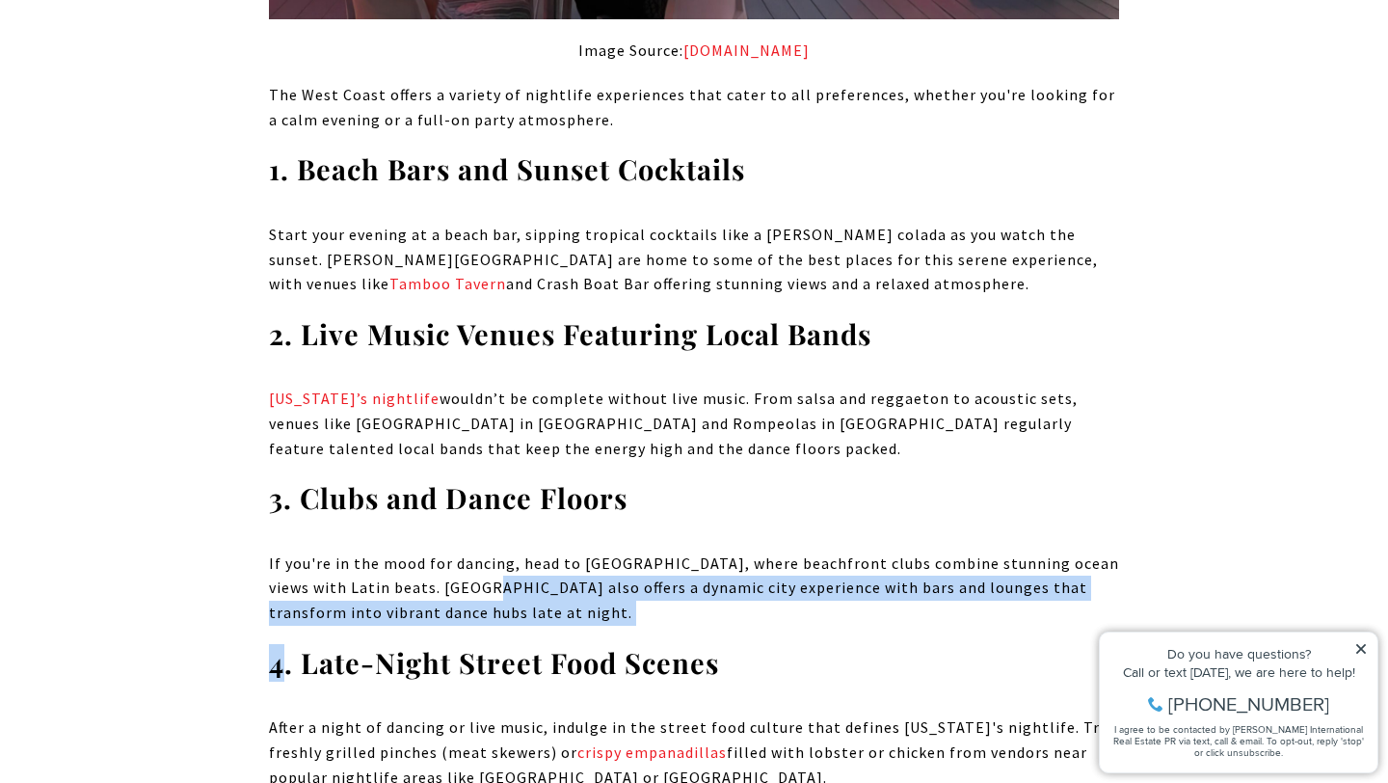
drag, startPoint x: 468, startPoint y: 456, endPoint x: 467, endPoint y: 503, distance: 47.2
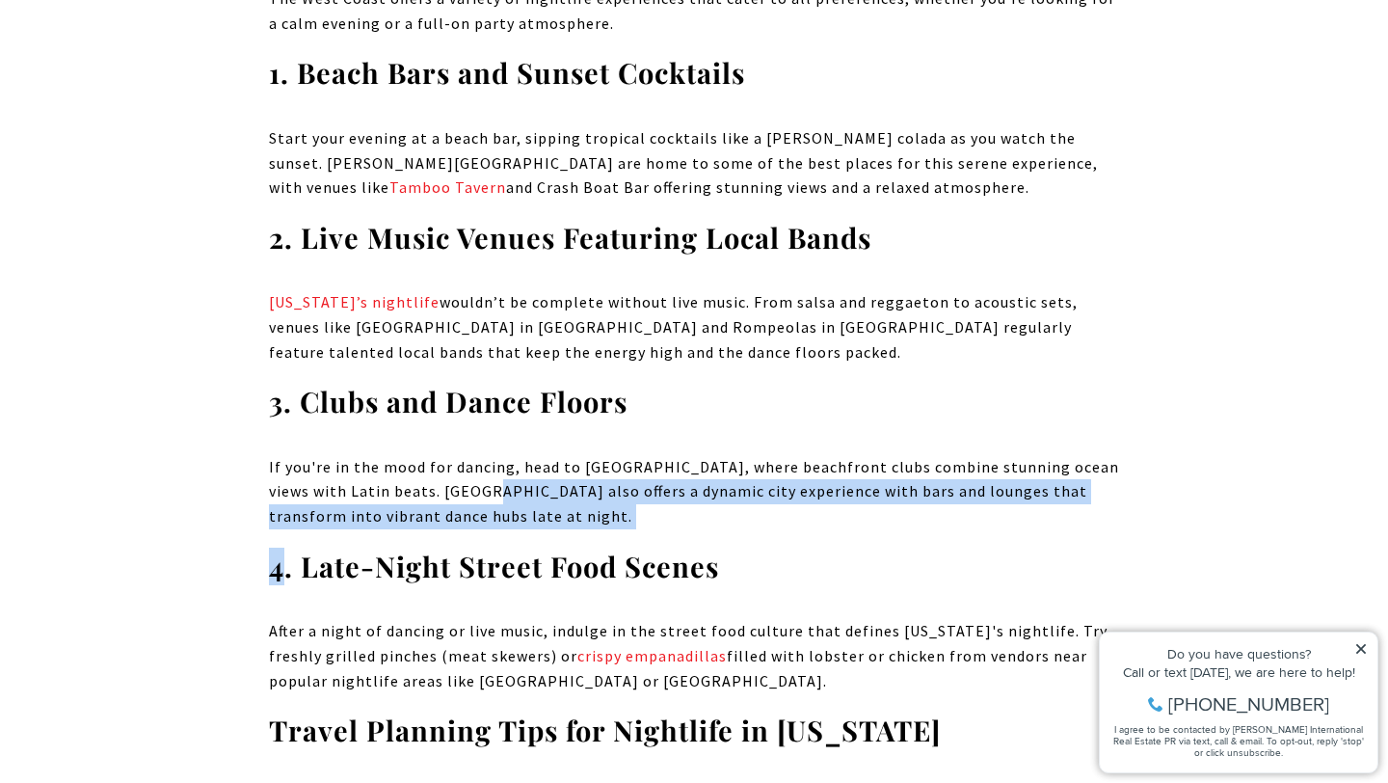
scroll to position [3474, 0]
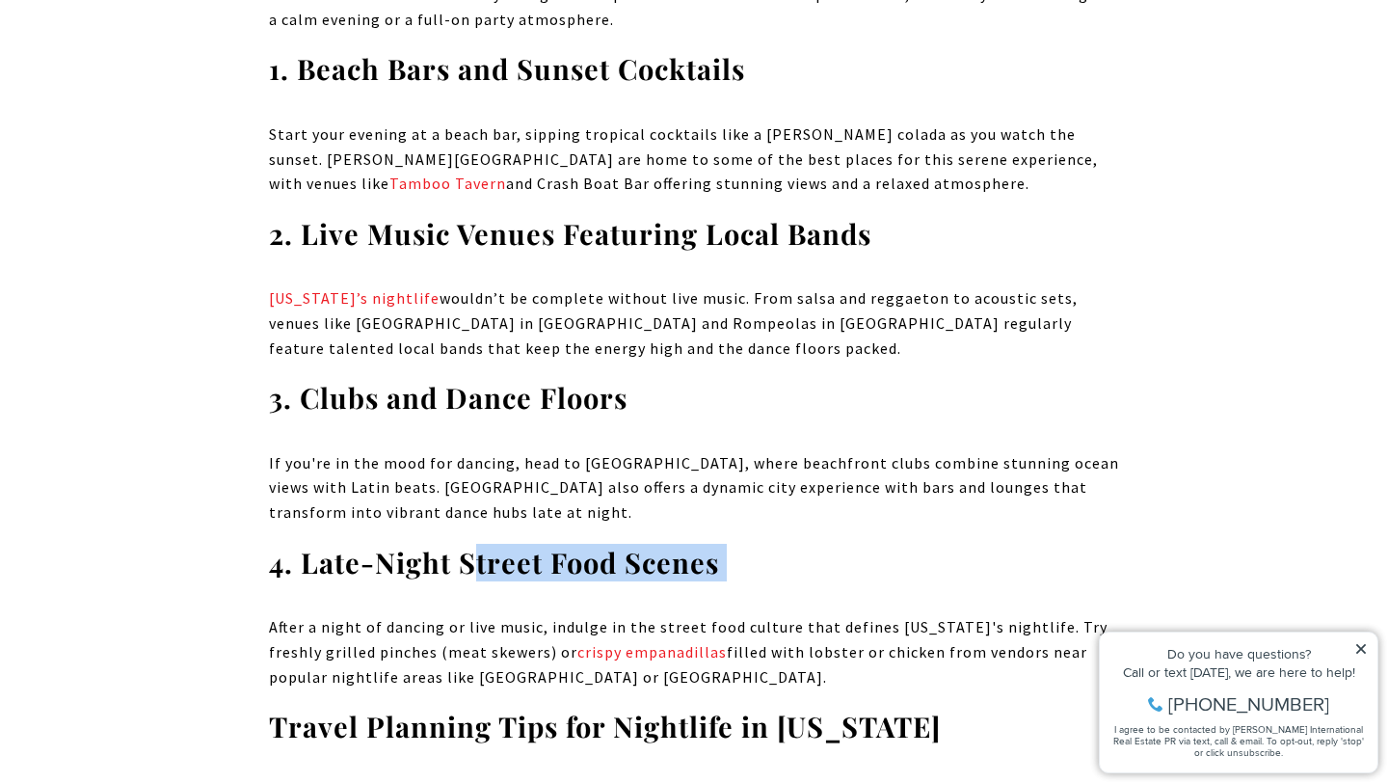
drag, startPoint x: 469, startPoint y: 424, endPoint x: 463, endPoint y: 463, distance: 39.1
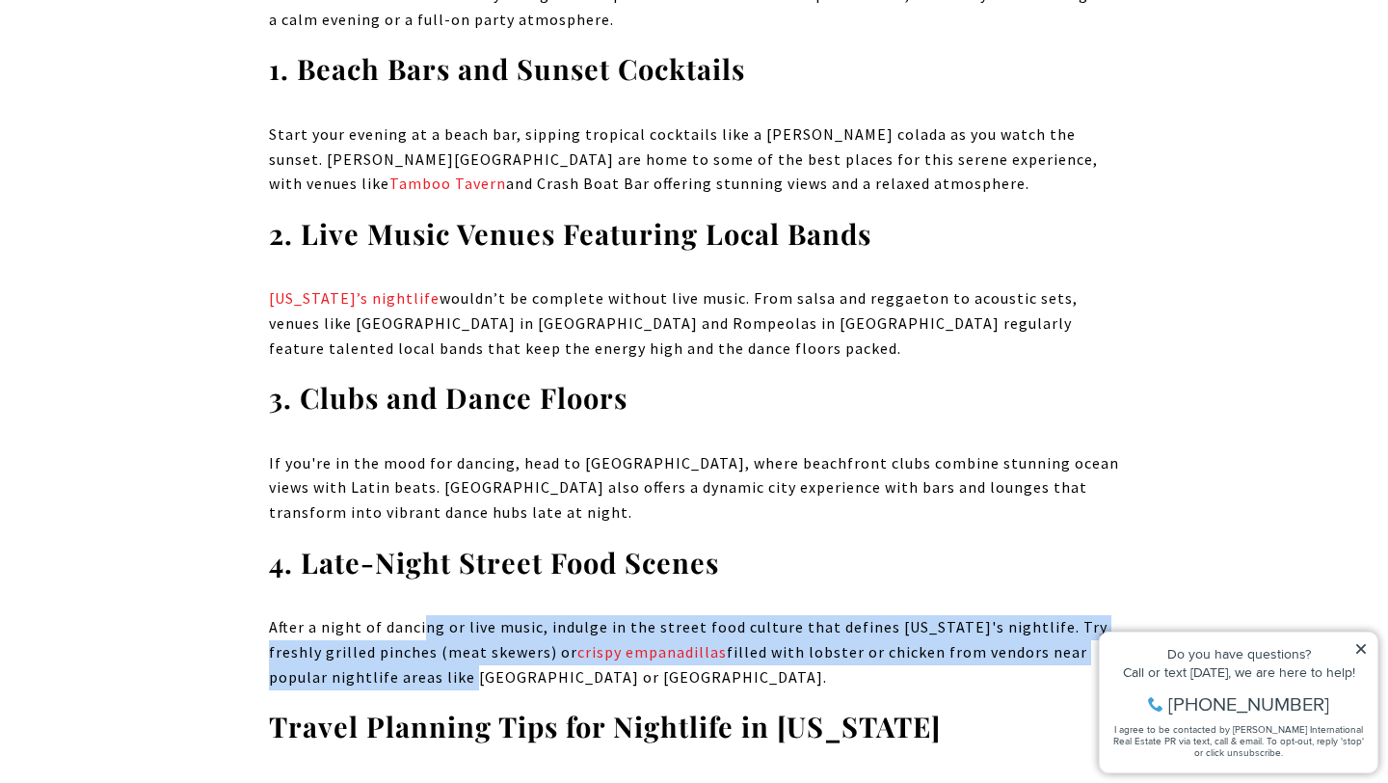
drag, startPoint x: 425, startPoint y: 503, endPoint x: 466, endPoint y: 544, distance: 58.6
click at [466, 615] on p "After a night of dancing or live music, indulge in the street food culture that…" at bounding box center [694, 652] width 850 height 74
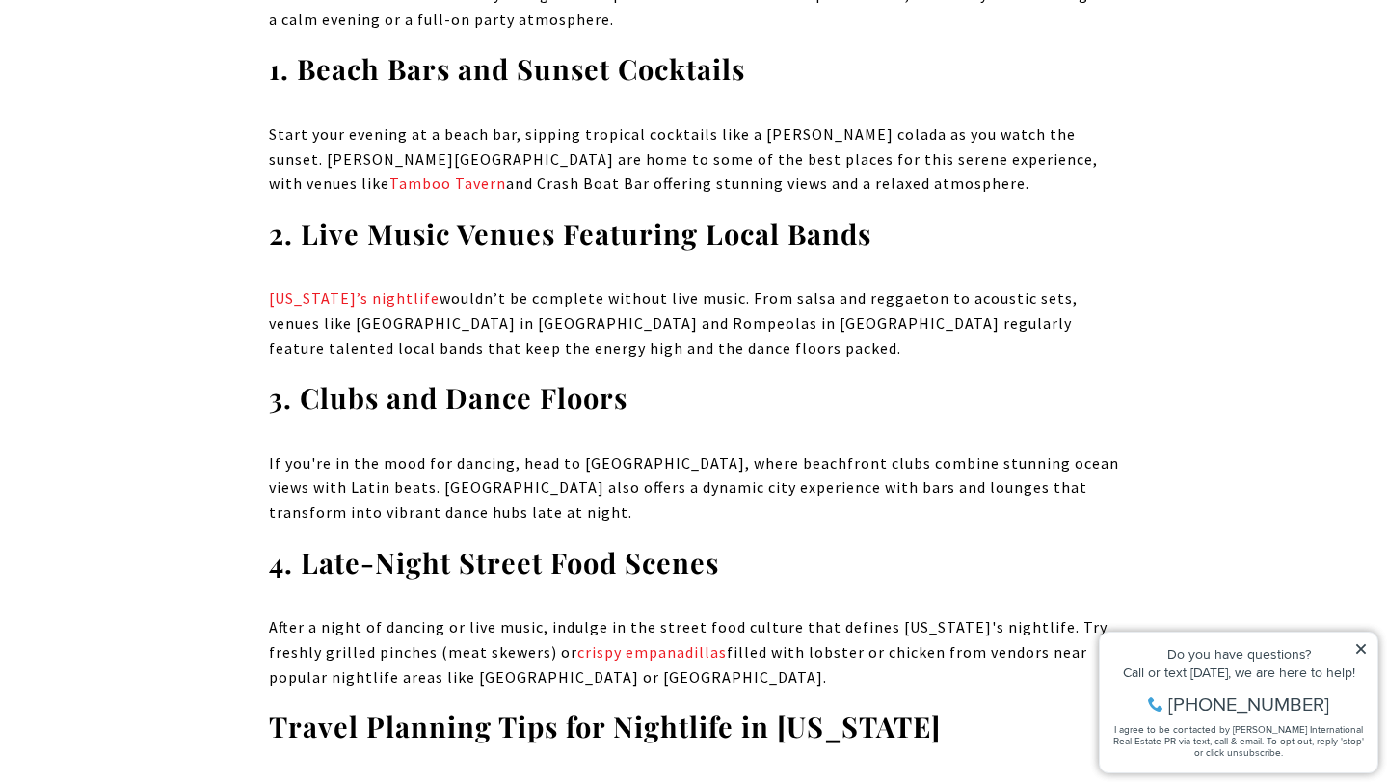
click at [435, 615] on p "After a night of dancing or live music, indulge in the street food culture that…" at bounding box center [694, 652] width 850 height 74
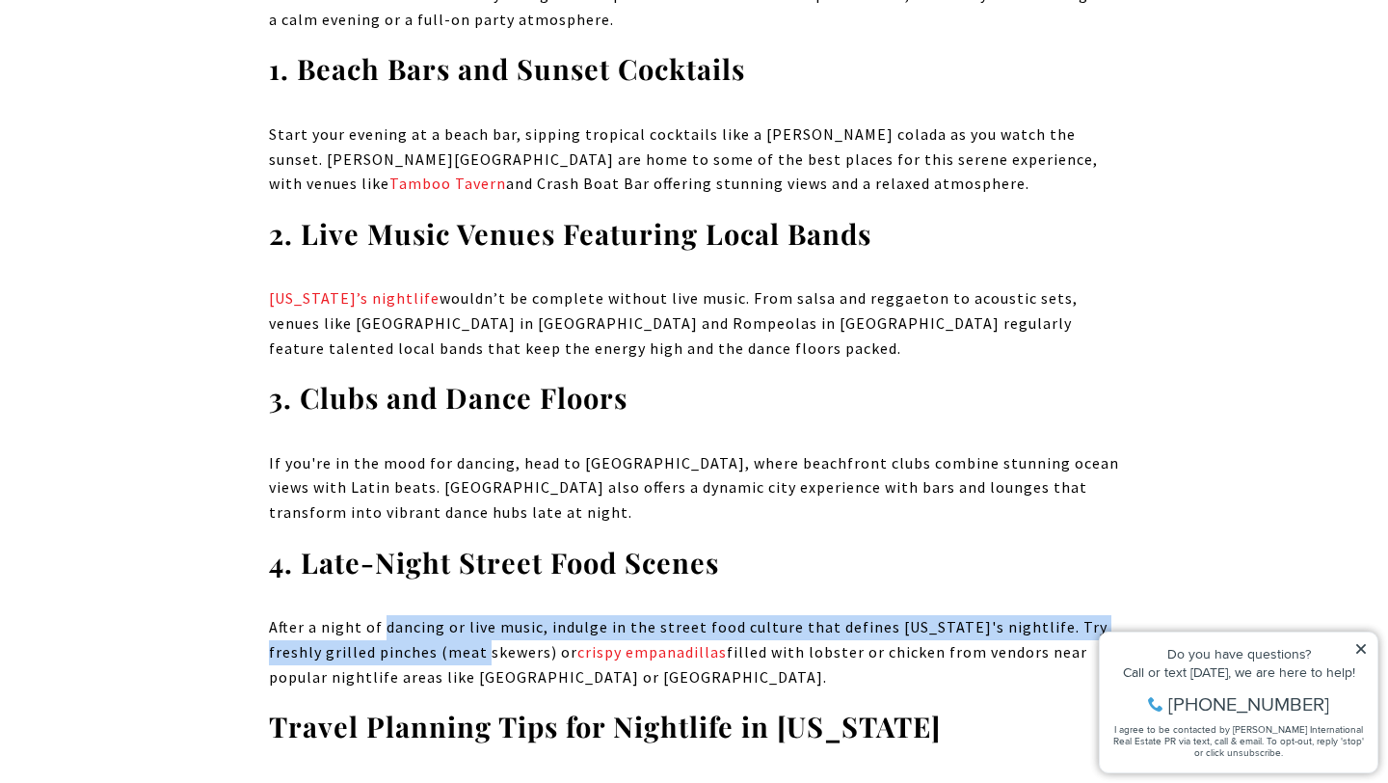
drag, startPoint x: 435, startPoint y: 514, endPoint x: 447, endPoint y: 524, distance: 16.4
click at [447, 615] on p "After a night of dancing or live music, indulge in the street food culture that…" at bounding box center [694, 652] width 850 height 74
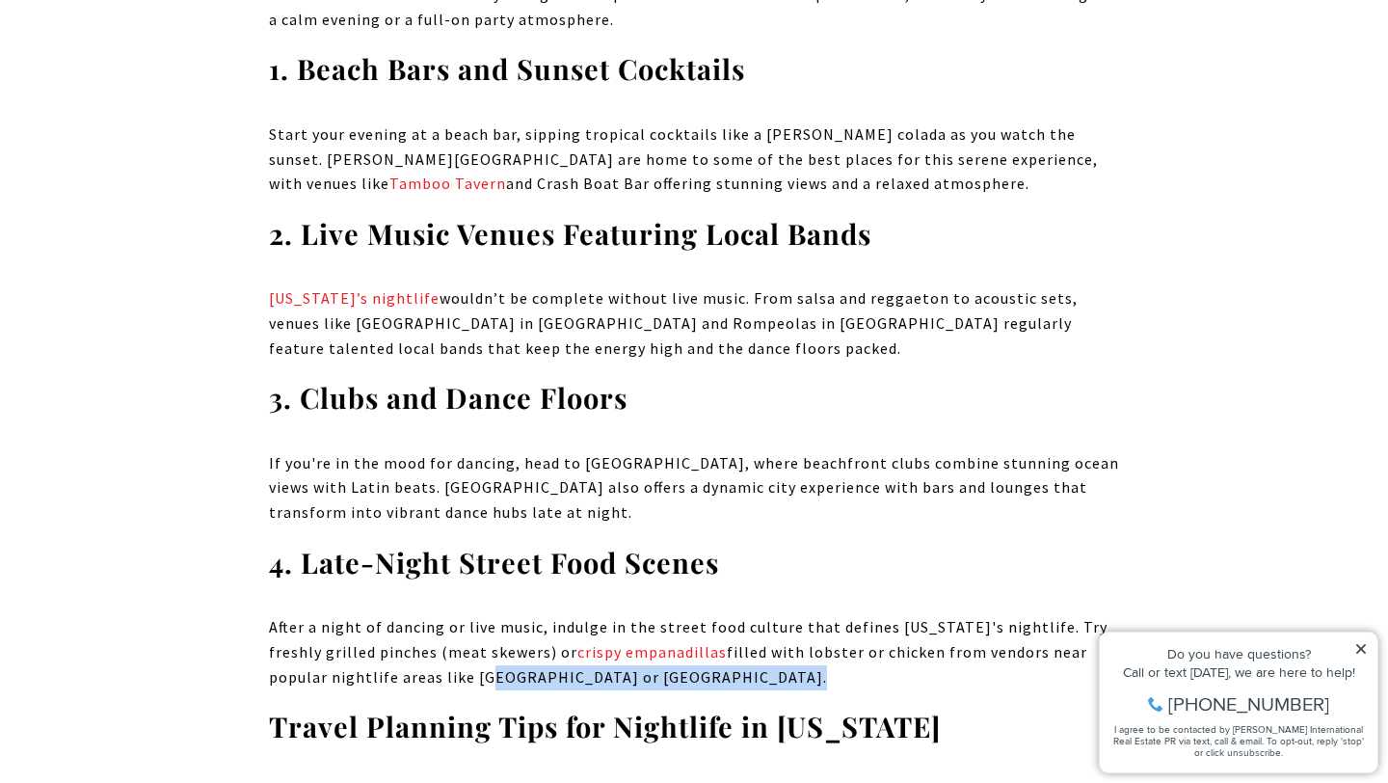
drag, startPoint x: 485, startPoint y: 550, endPoint x: 522, endPoint y: 564, distance: 39.9
click at [528, 615] on p "After a night of dancing or live music, indulge in the street food culture that…" at bounding box center [694, 652] width 850 height 74
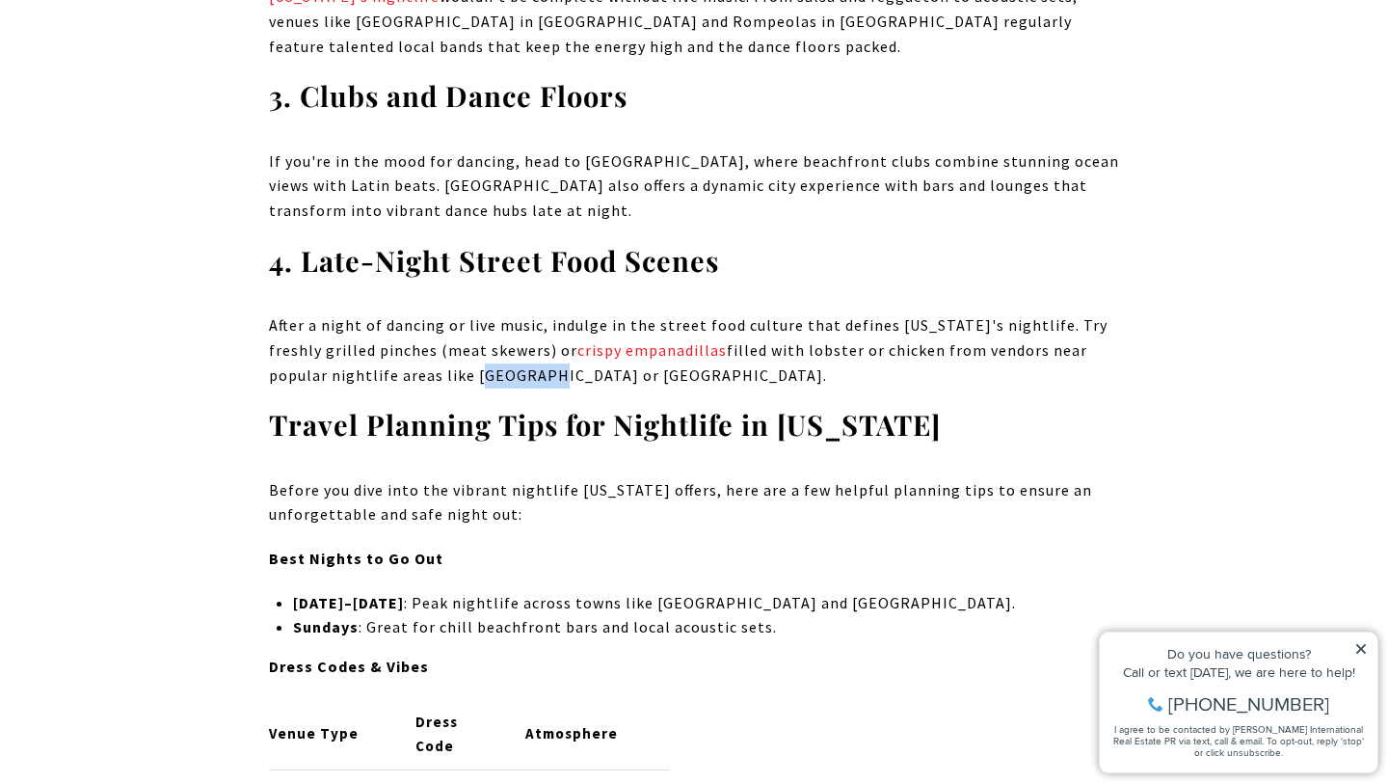
scroll to position [3778, 0]
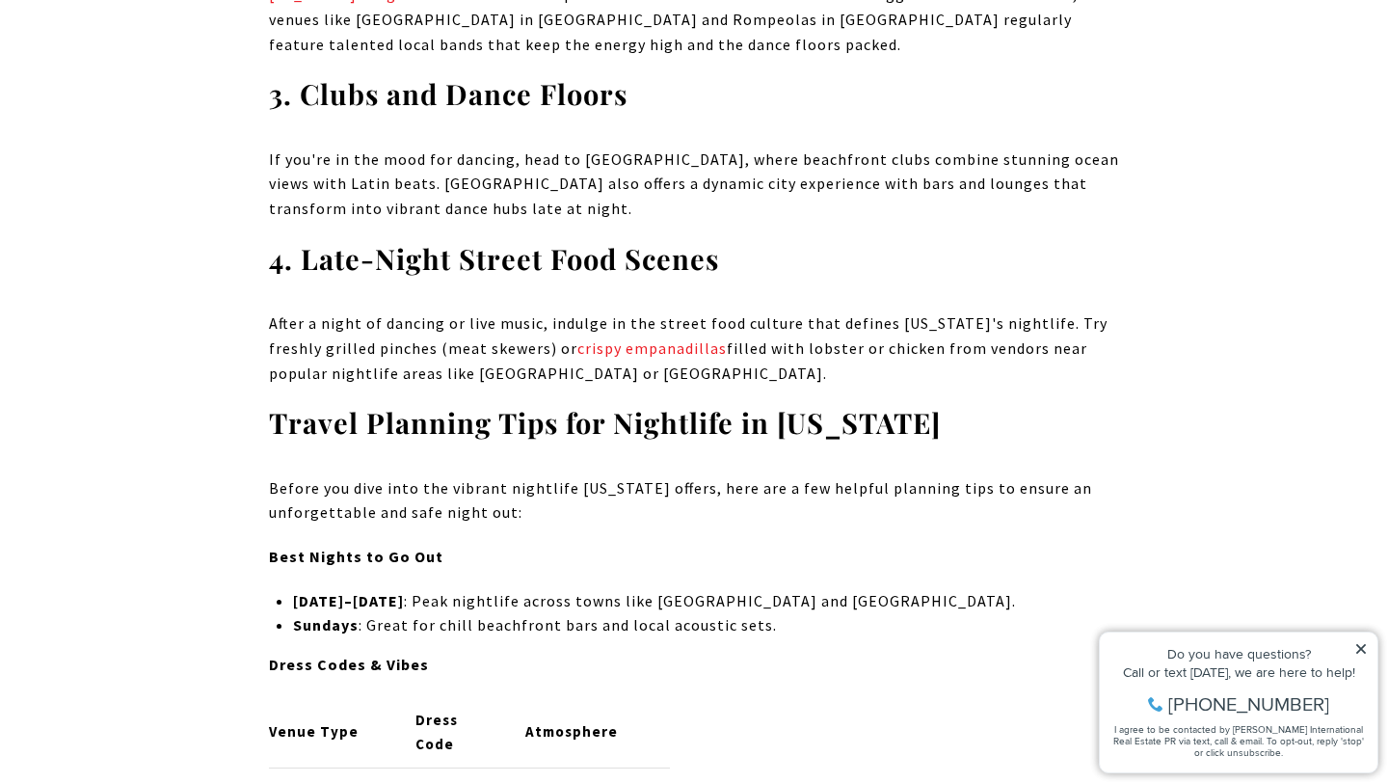
click at [490, 613] on p "Sundays : Great for chill beachfront bars and local acoustic sets." at bounding box center [706, 625] width 826 height 25
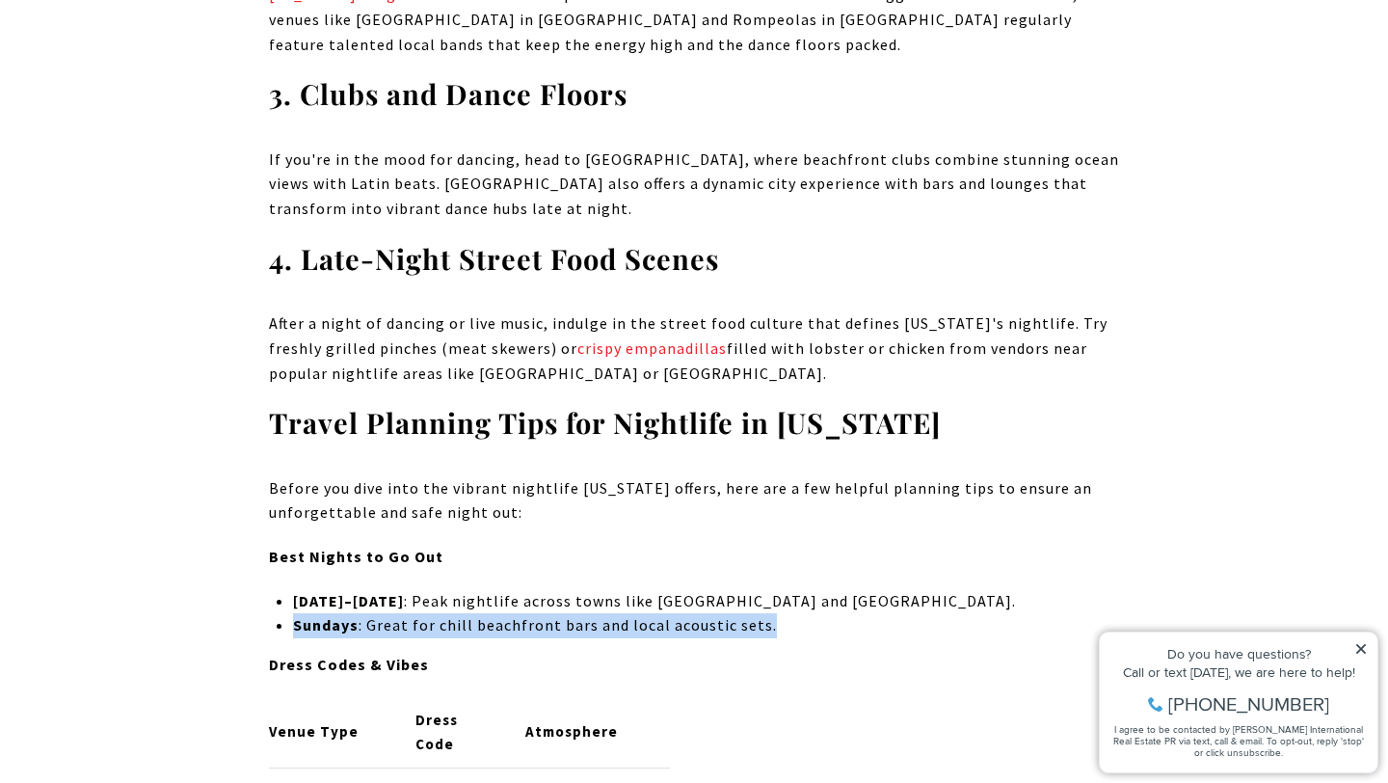
click at [490, 613] on p "Sundays : Great for chill beachfront bars and local acoustic sets." at bounding box center [706, 625] width 826 height 25
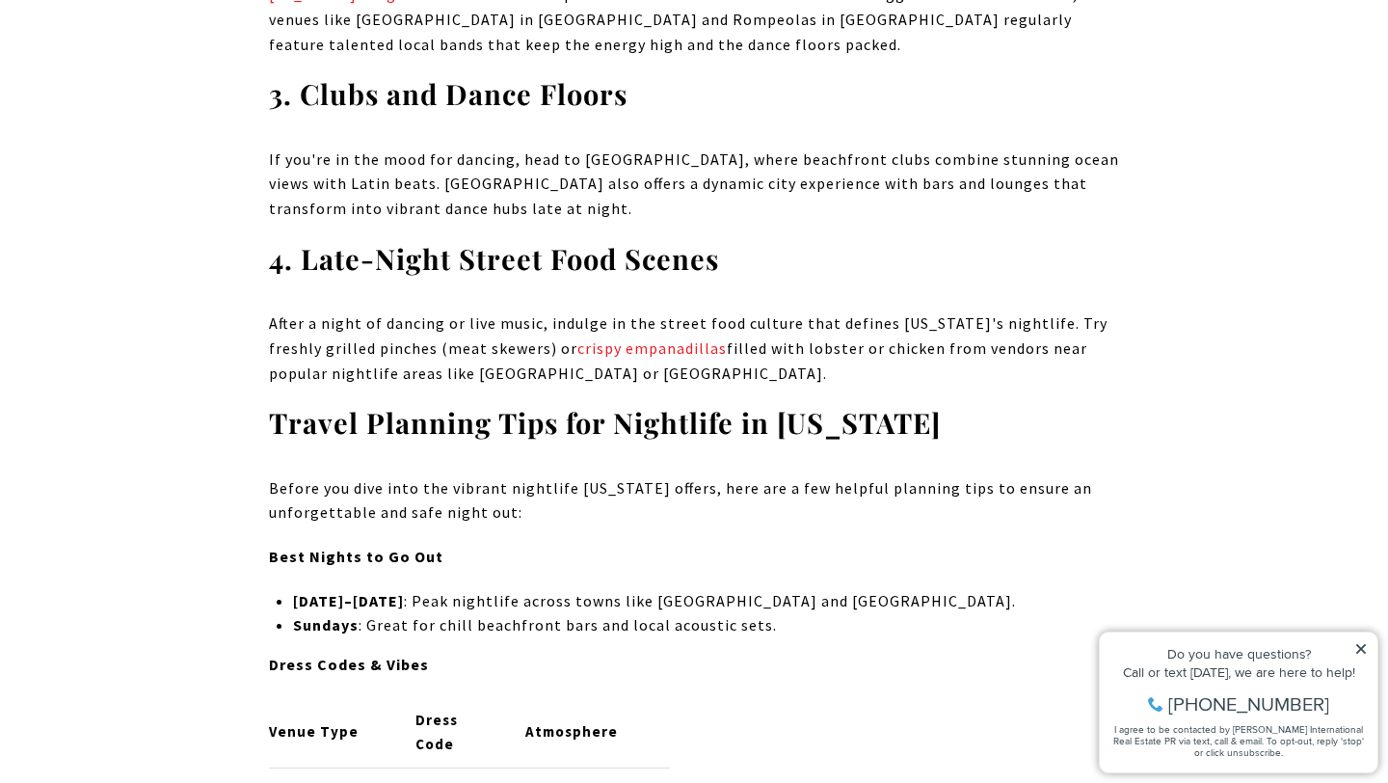
click at [472, 589] on p "[DATE]–[DATE] : Peak nightlife across towns like [GEOGRAPHIC_DATA] and [GEOGRAP…" at bounding box center [706, 601] width 826 height 25
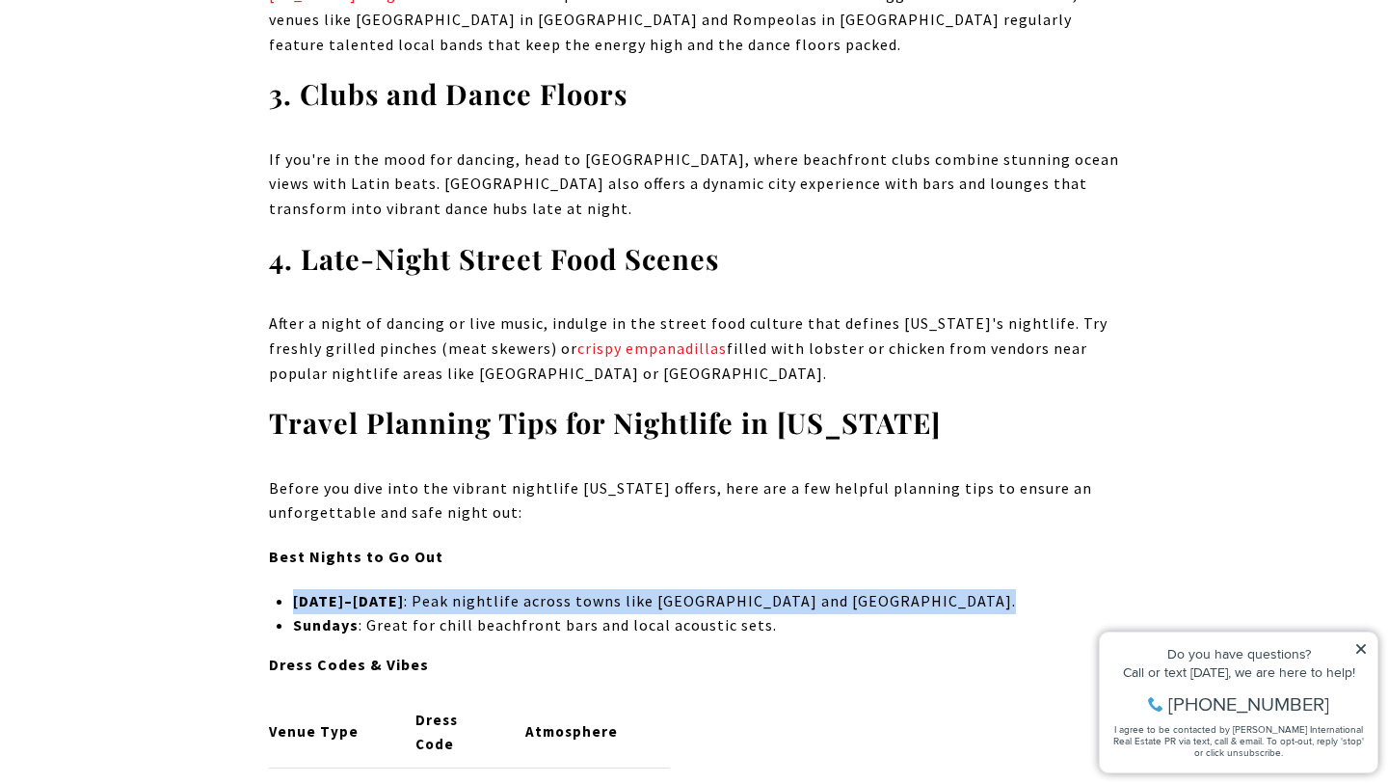
click at [472, 589] on p "[DATE]–[DATE] : Peak nightlife across towns like [GEOGRAPHIC_DATA] and [GEOGRAP…" at bounding box center [706, 601] width 826 height 25
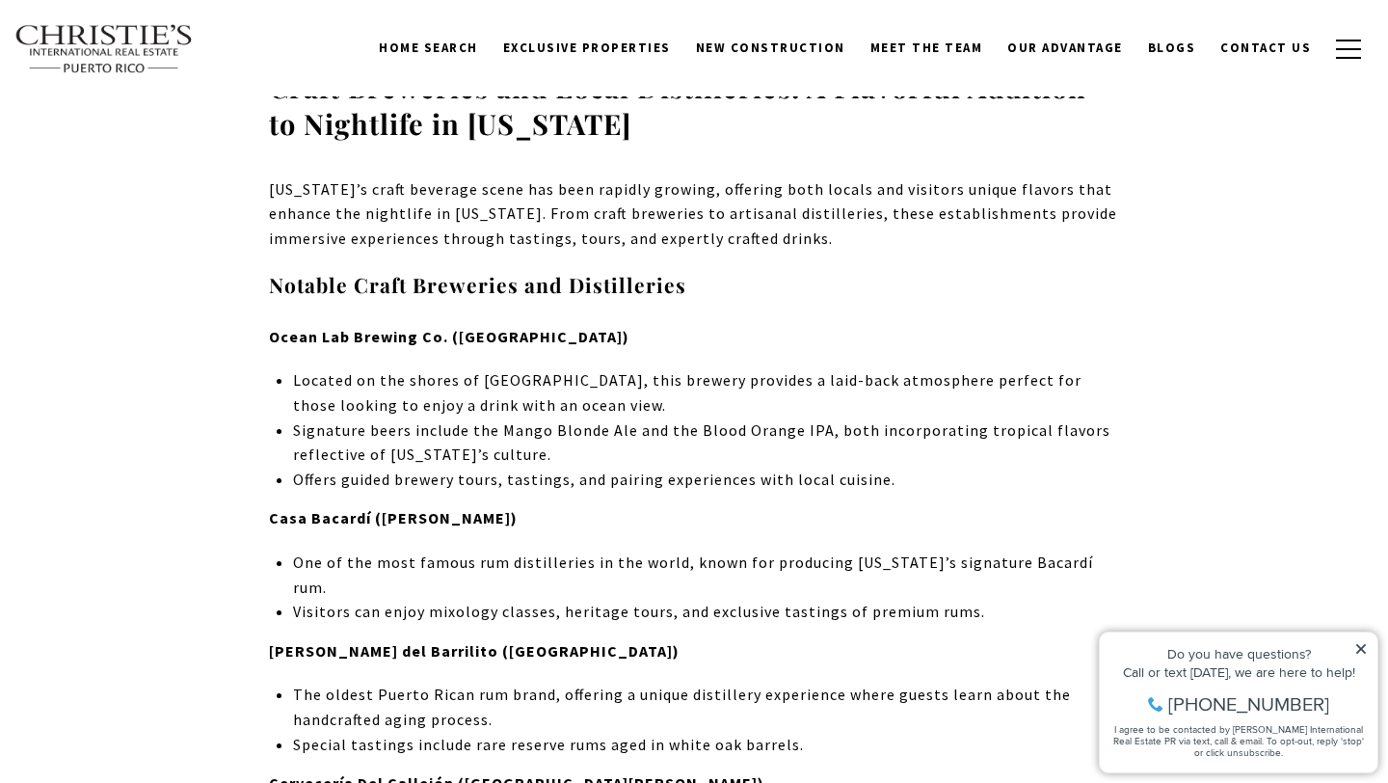
scroll to position [8601, 0]
